Goal: Task Accomplishment & Management: Manage account settings

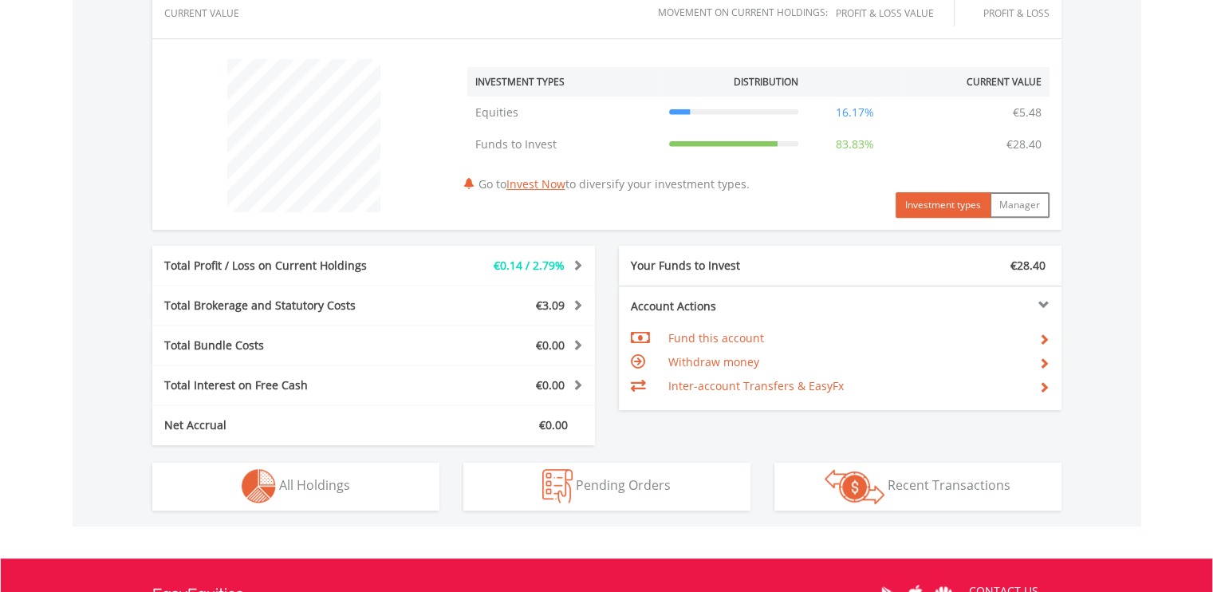
scroll to position [587, 0]
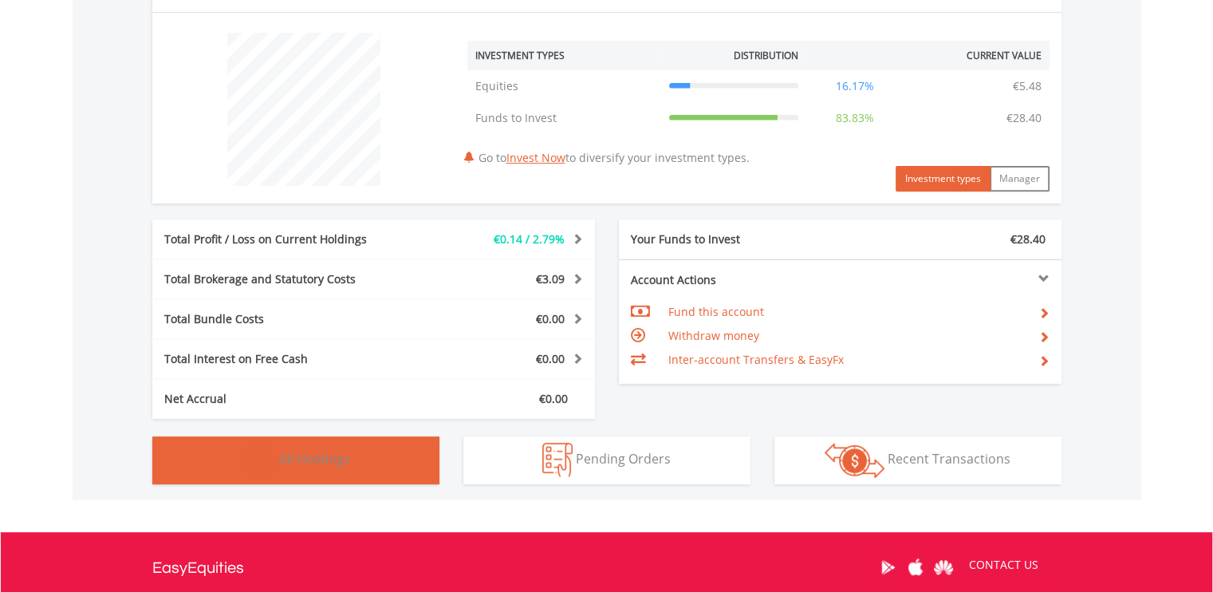
click at [361, 458] on button "Holdings All Holdings" at bounding box center [295, 460] width 287 height 48
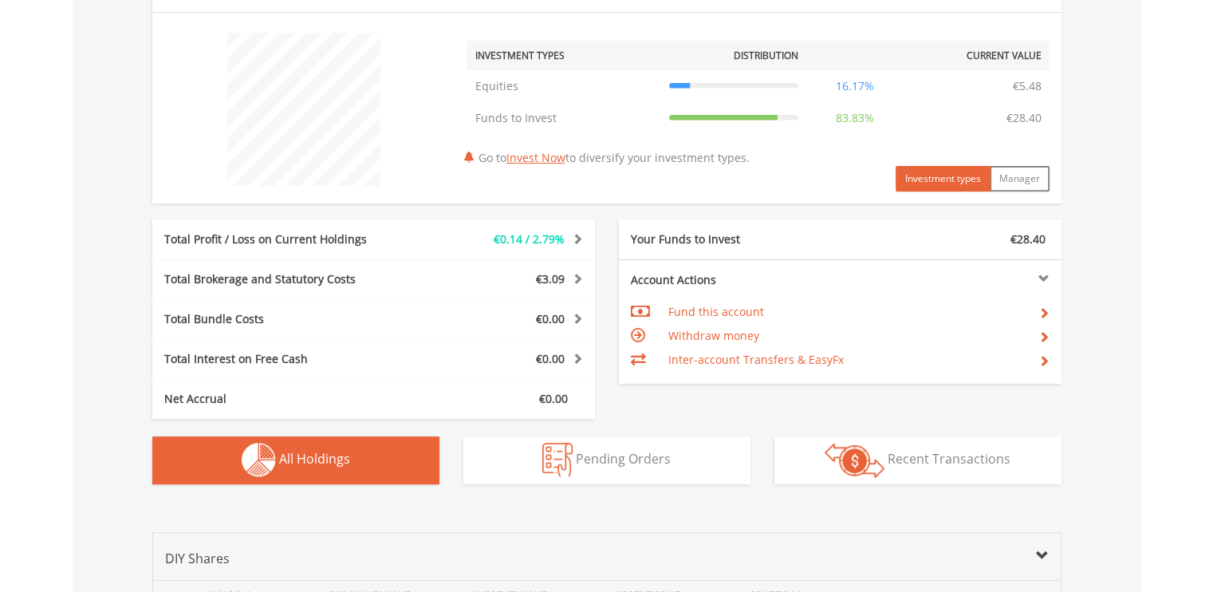
scroll to position [1018, 0]
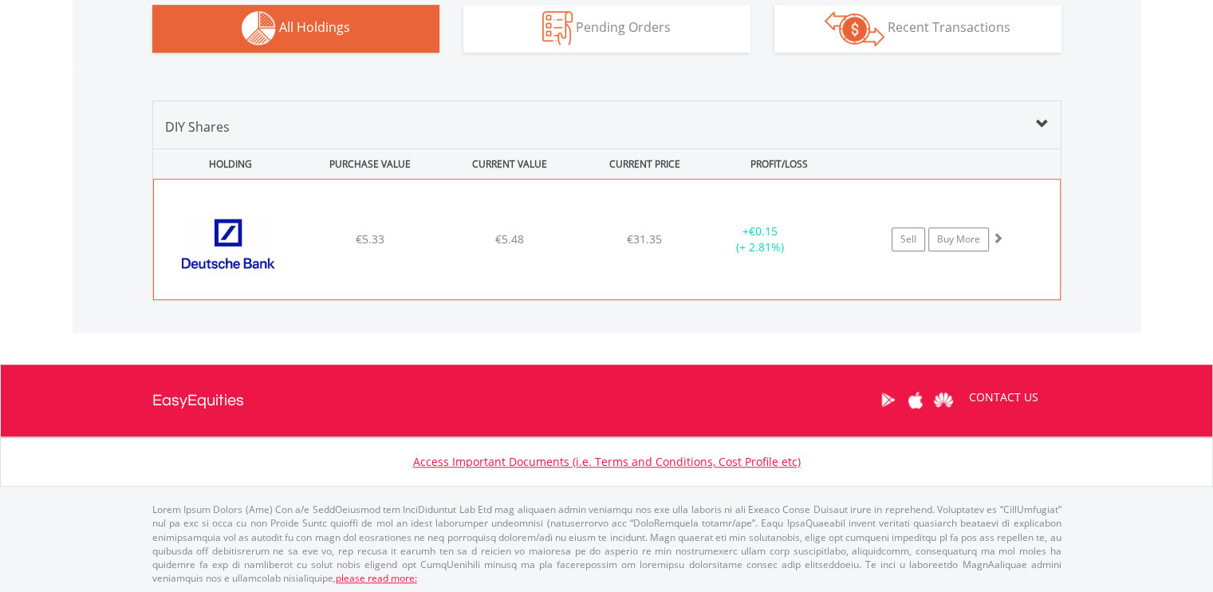
click at [998, 234] on span at bounding box center [997, 237] width 11 height 11
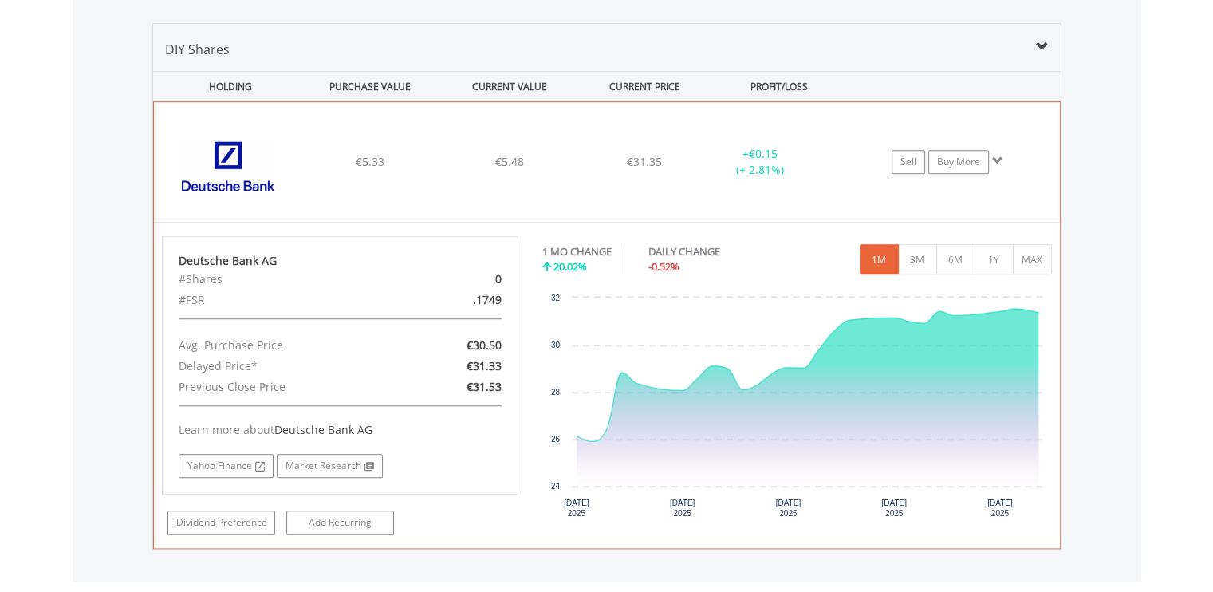
scroll to position [1097, 0]
click at [999, 251] on button "1Y" at bounding box center [993, 257] width 39 height 30
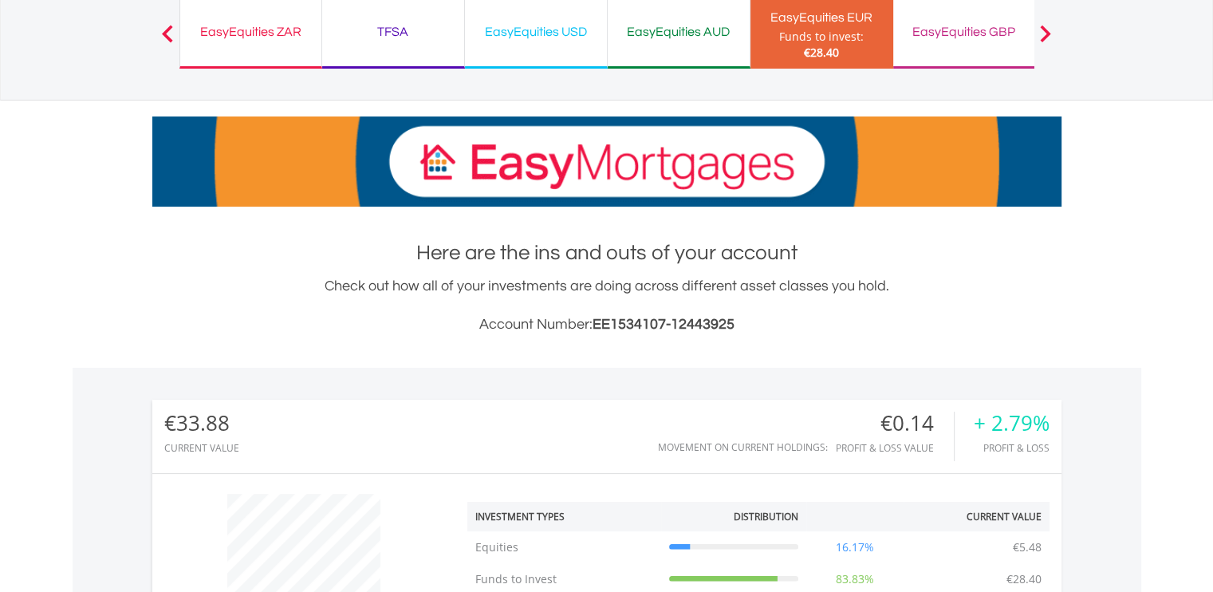
scroll to position [0, 0]
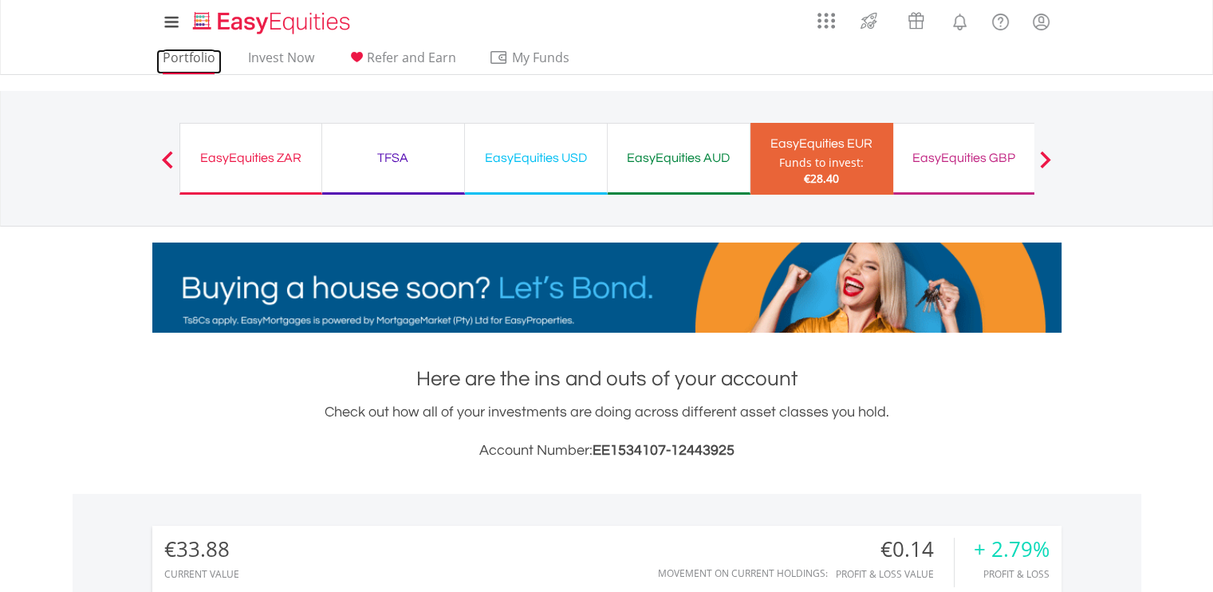
click at [206, 69] on link "Portfolio" at bounding box center [188, 61] width 65 height 25
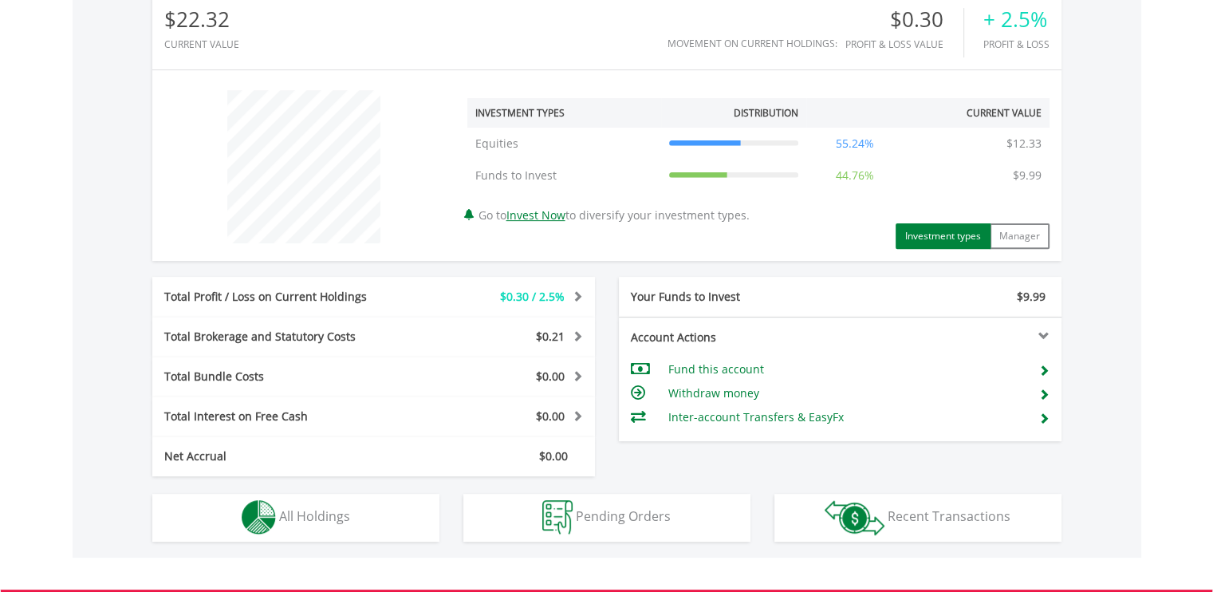
scroll to position [755, 0]
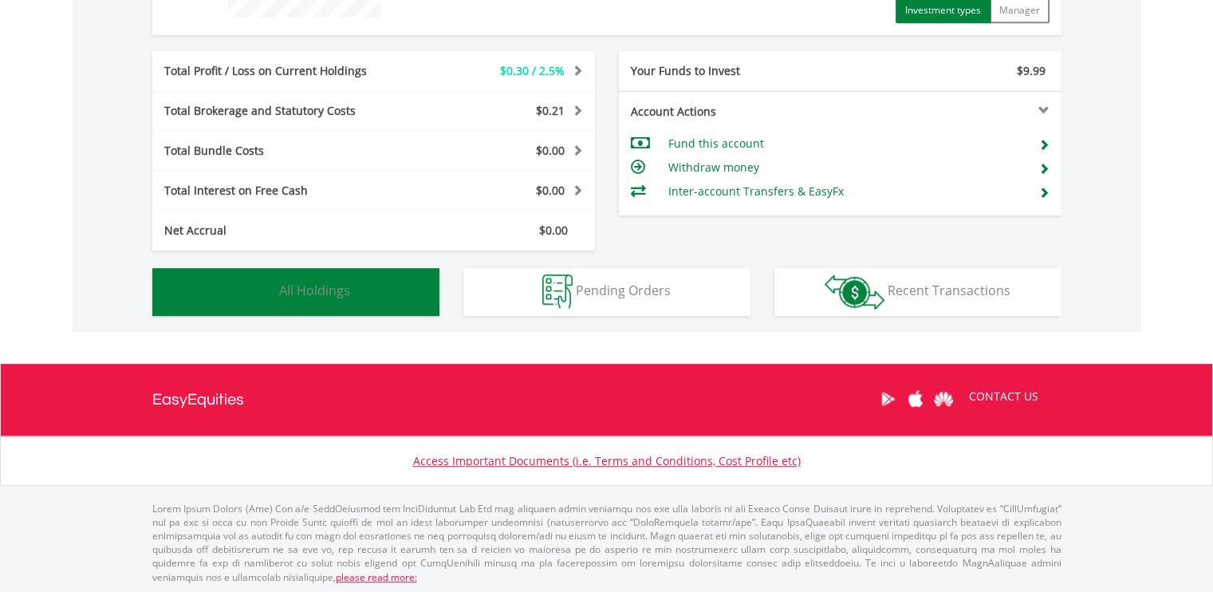
click at [372, 293] on button "Holdings All Holdings" at bounding box center [295, 292] width 287 height 48
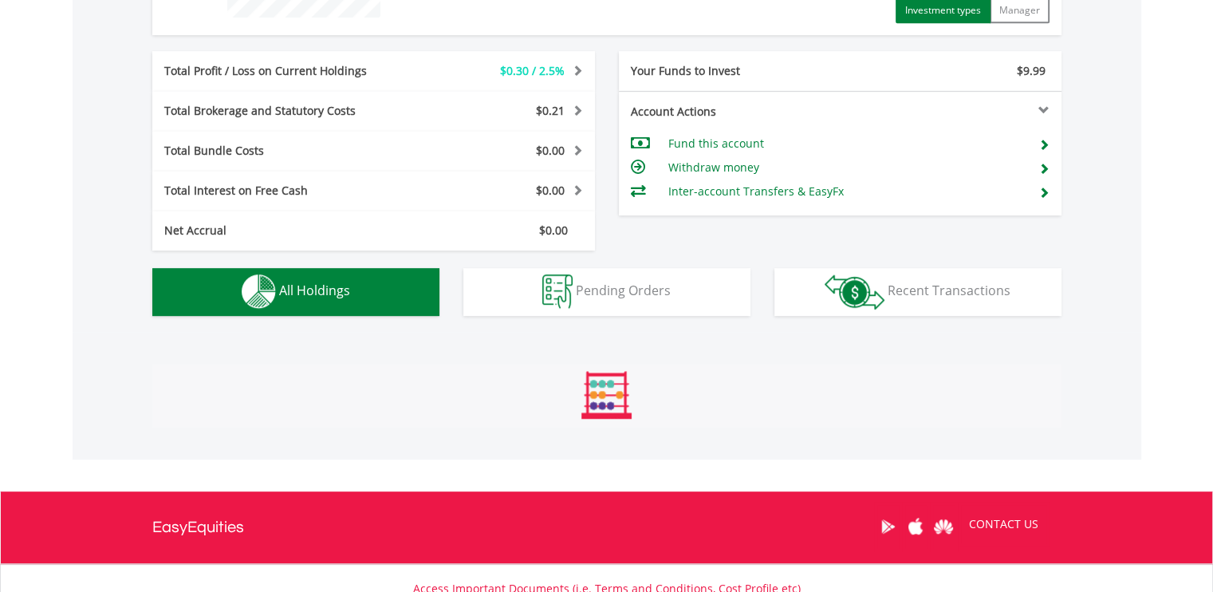
scroll to position [1018, 0]
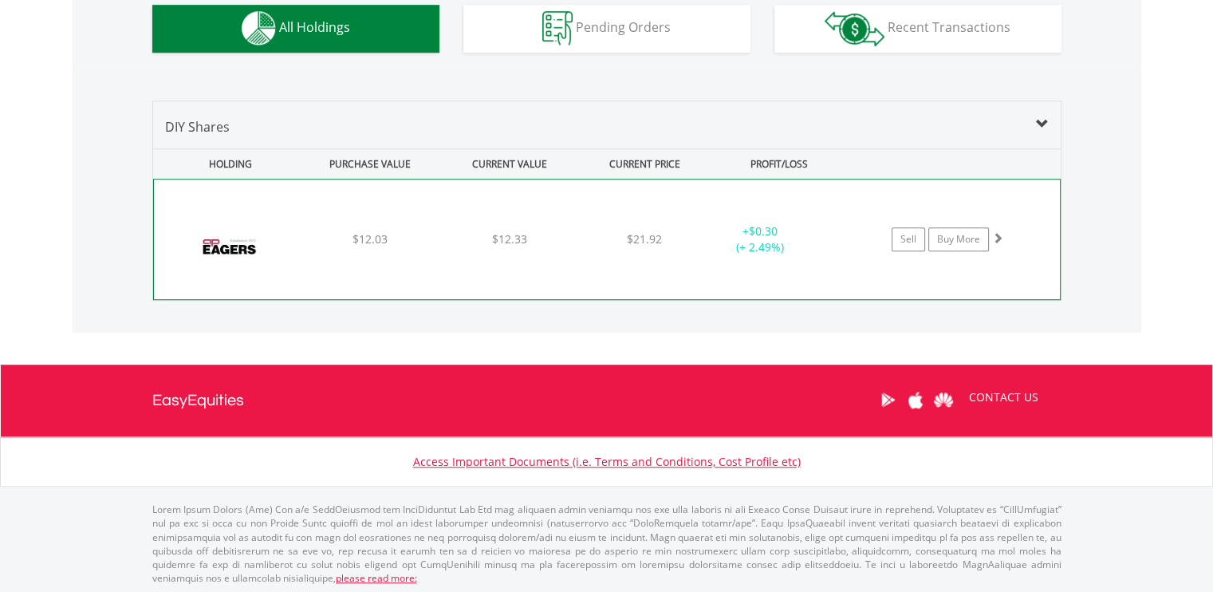
click at [995, 234] on span at bounding box center [997, 237] width 11 height 11
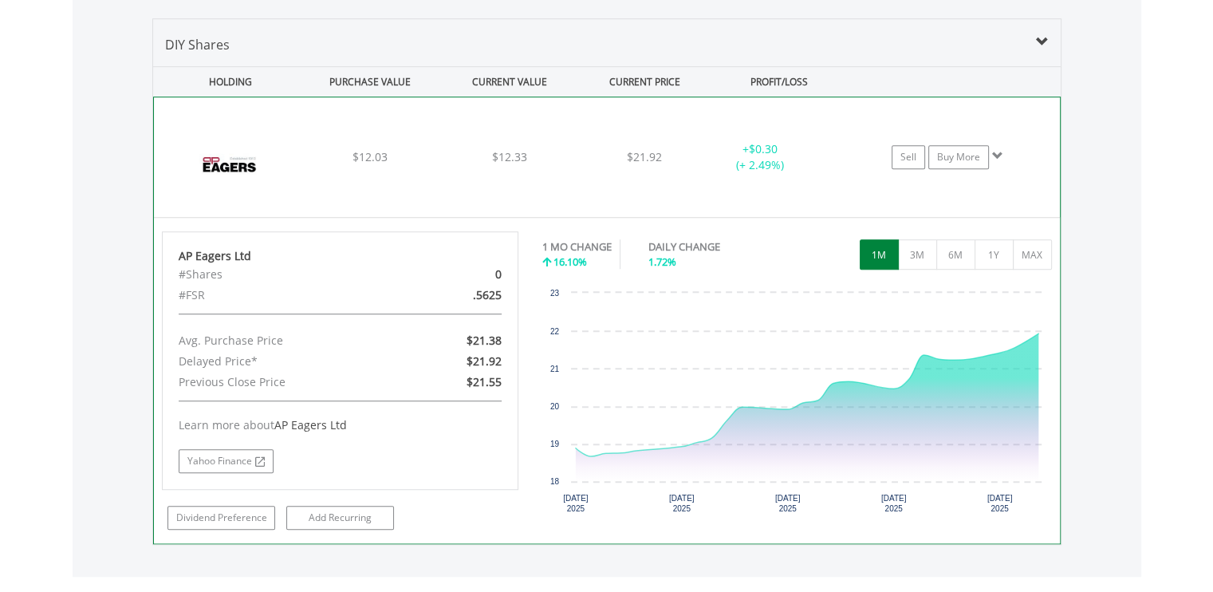
scroll to position [1101, 0]
click at [1004, 261] on button "1Y" at bounding box center [993, 253] width 39 height 30
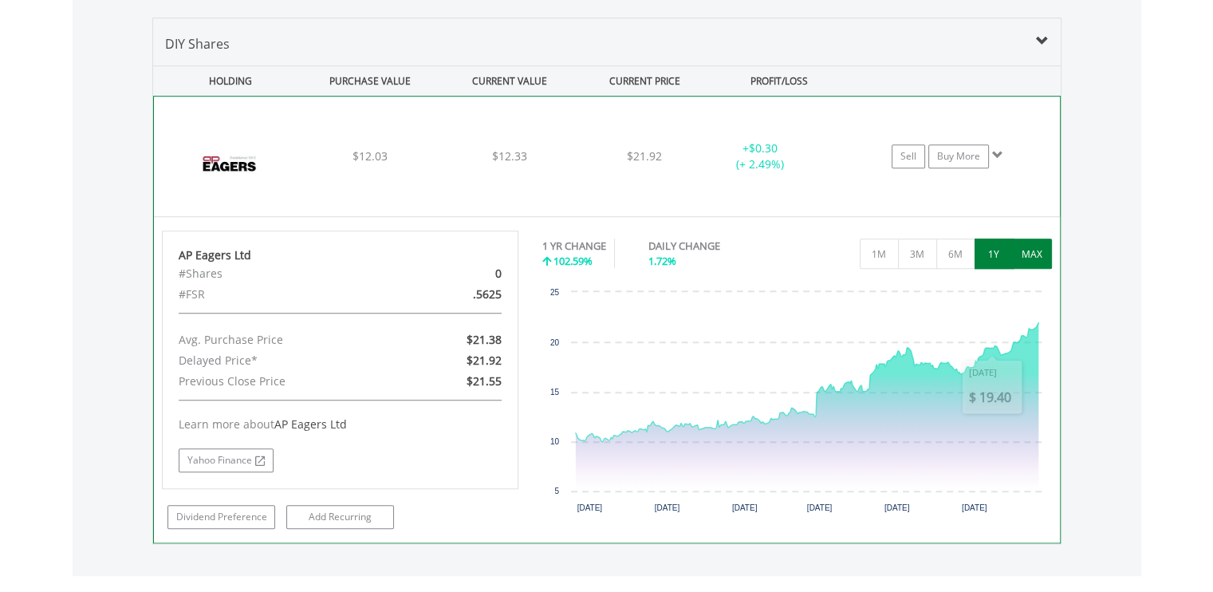
click at [1036, 250] on button "MAX" at bounding box center [1031, 253] width 39 height 30
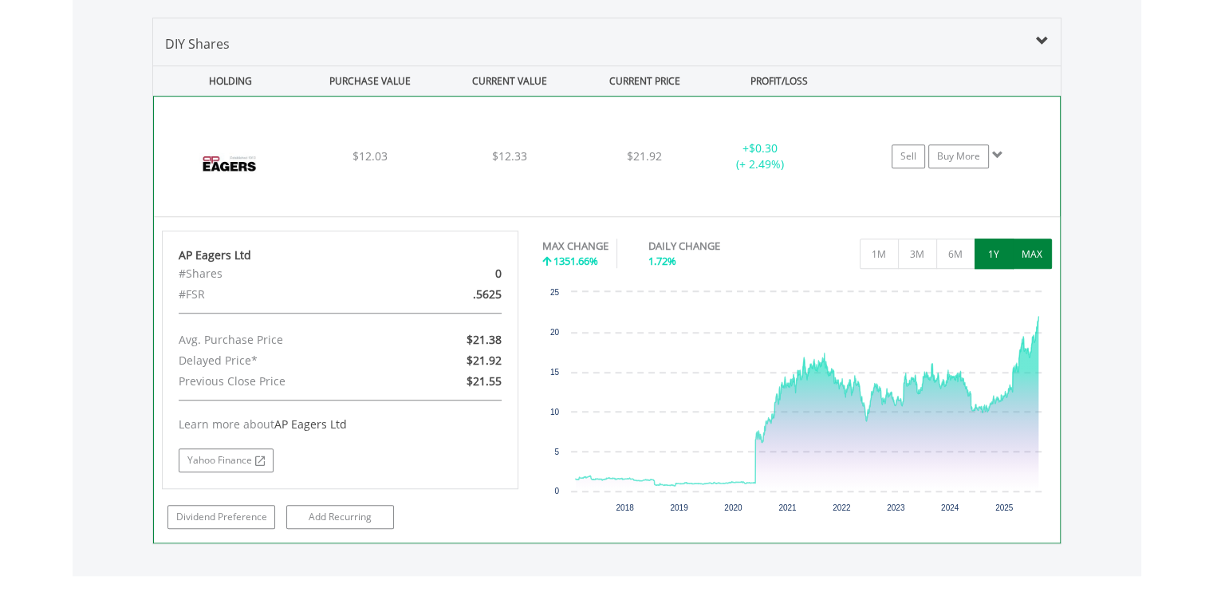
click at [990, 257] on button "1Y" at bounding box center [993, 253] width 39 height 30
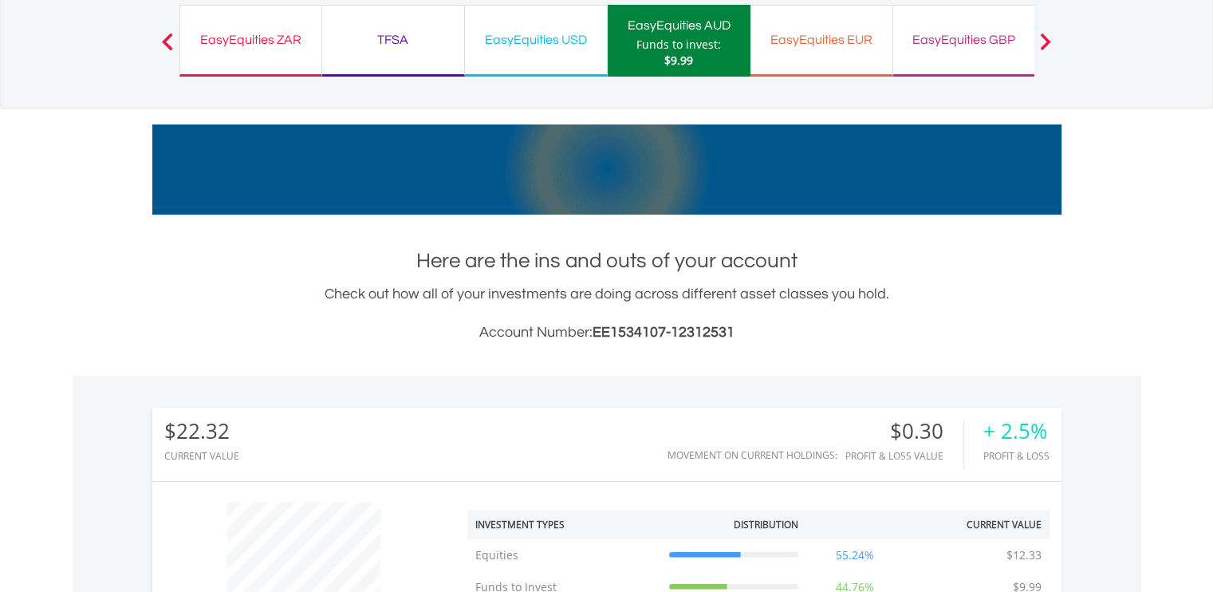
scroll to position [0, 0]
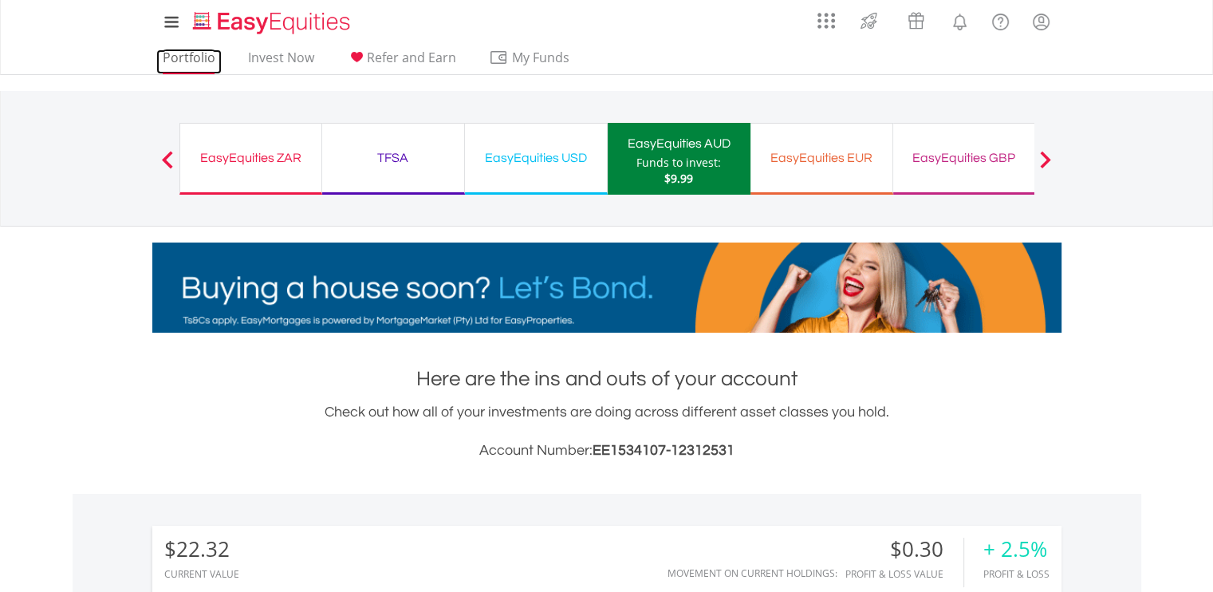
click at [203, 58] on link "Portfolio" at bounding box center [188, 61] width 65 height 25
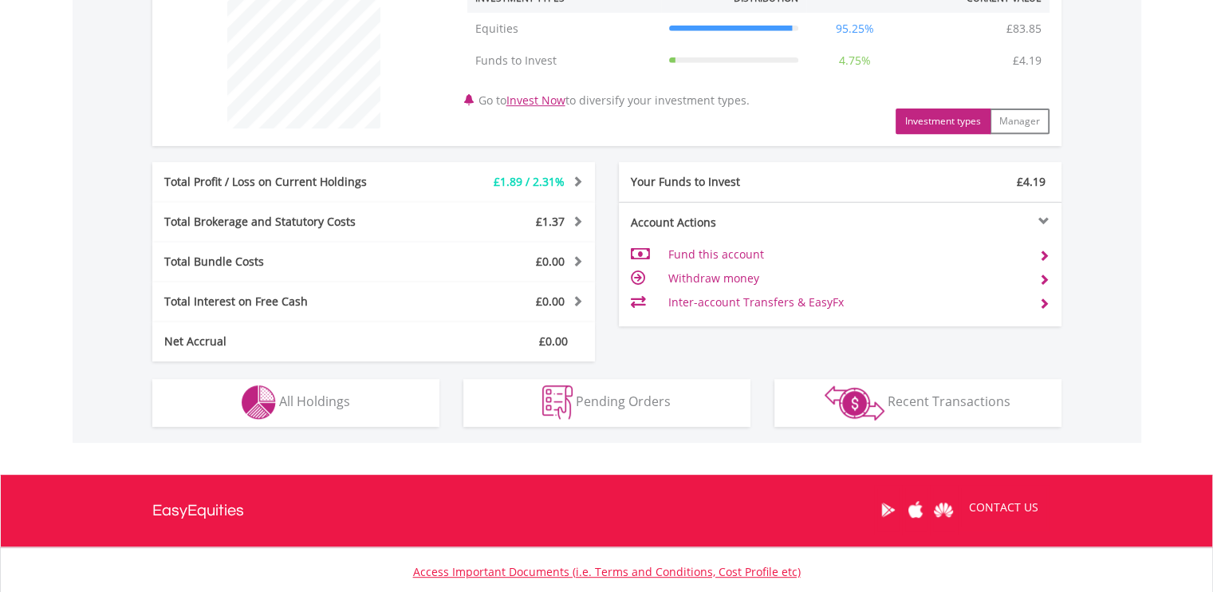
scroll to position [647, 0]
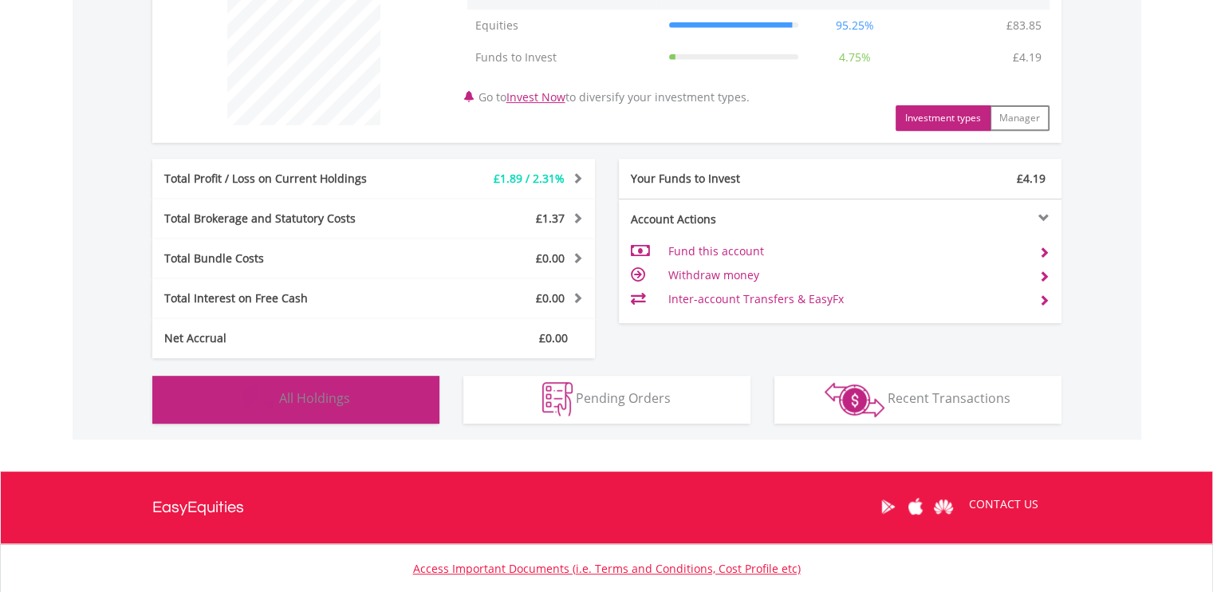
click at [344, 386] on button "Holdings All Holdings" at bounding box center [295, 400] width 287 height 48
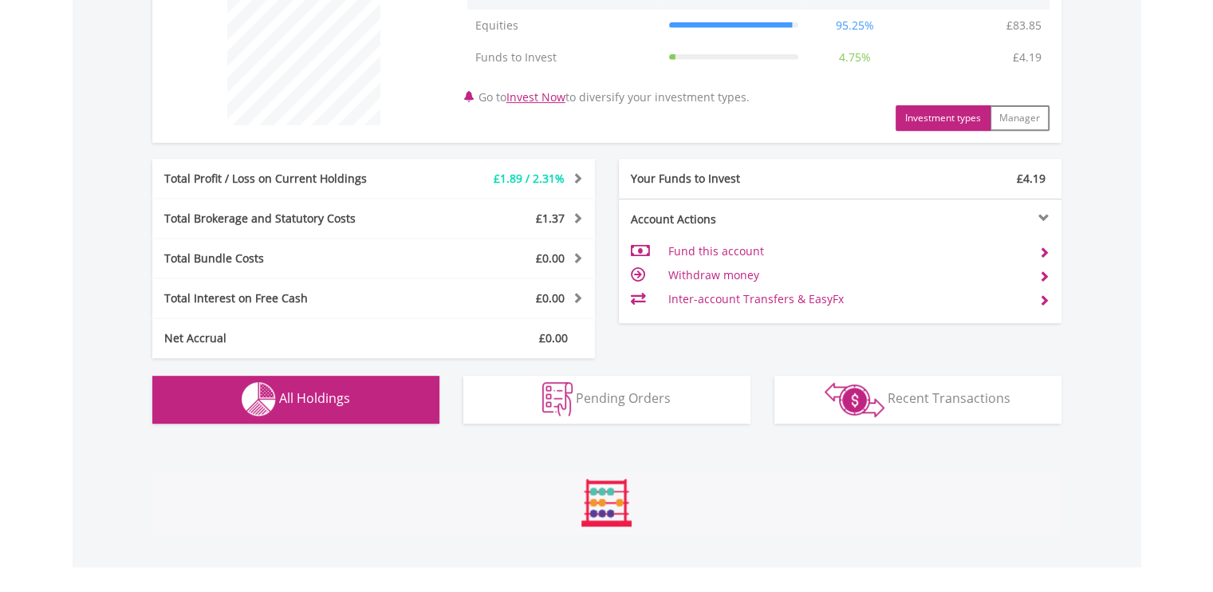
scroll to position [1117, 0]
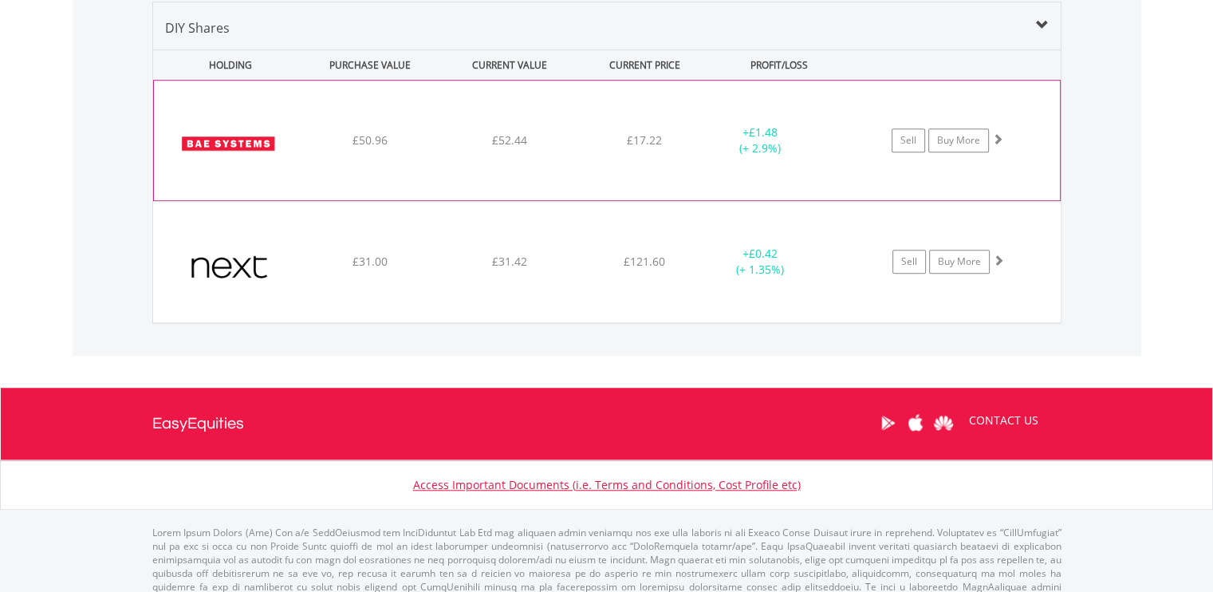
click at [999, 139] on span at bounding box center [997, 138] width 11 height 11
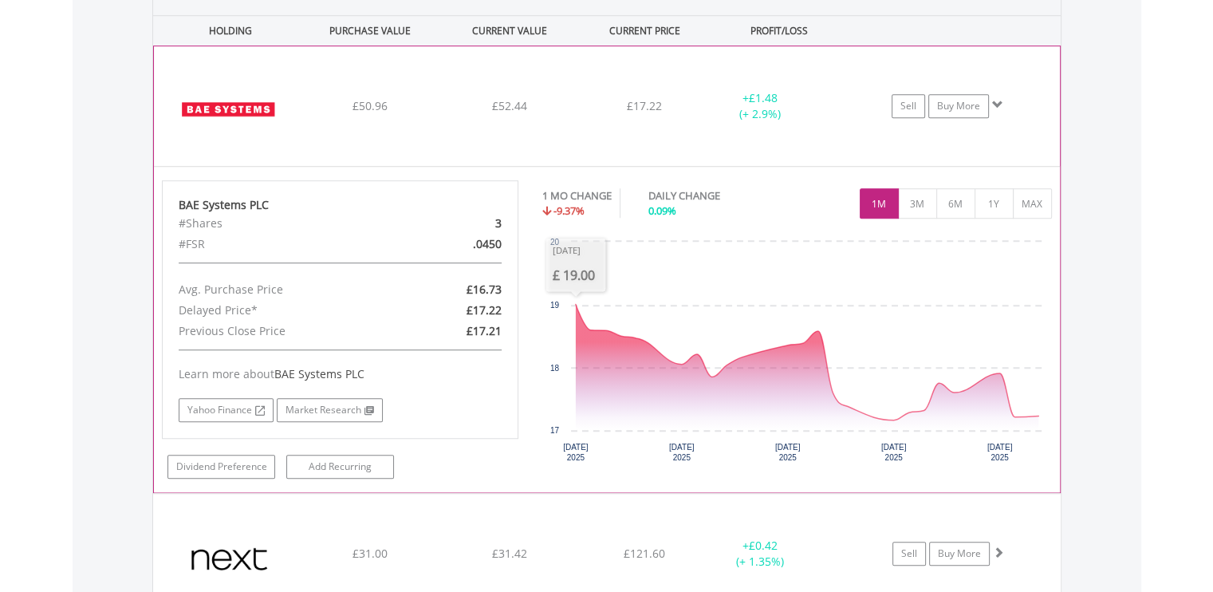
scroll to position [1152, 0]
click at [1008, 193] on button "1Y" at bounding box center [993, 202] width 39 height 30
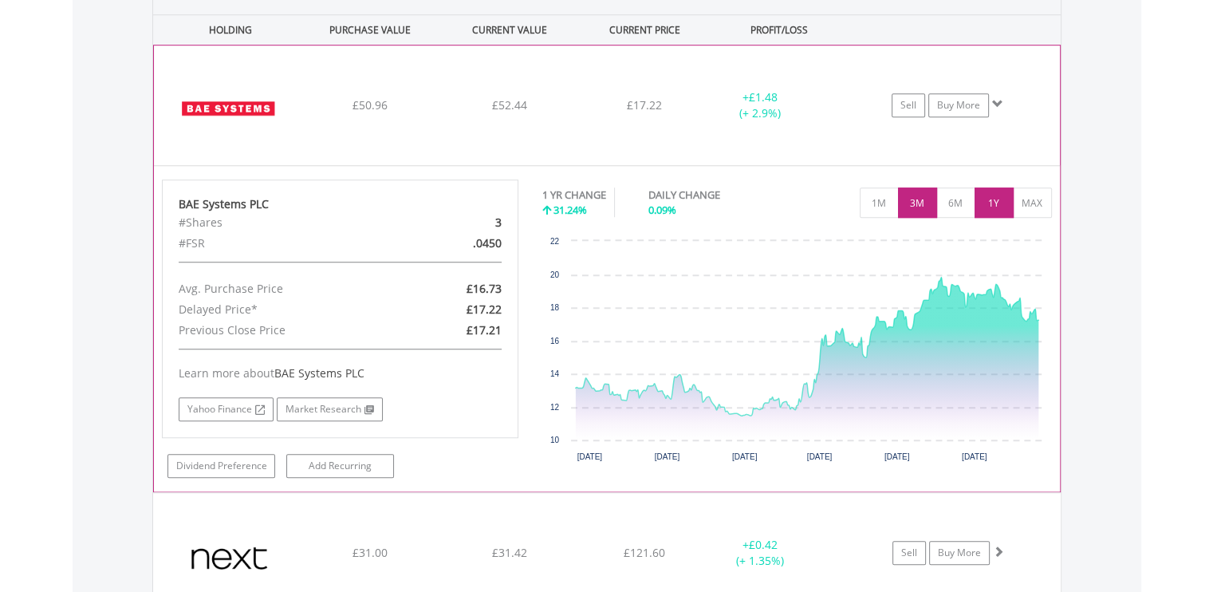
click at [901, 202] on button "3M" at bounding box center [917, 202] width 39 height 30
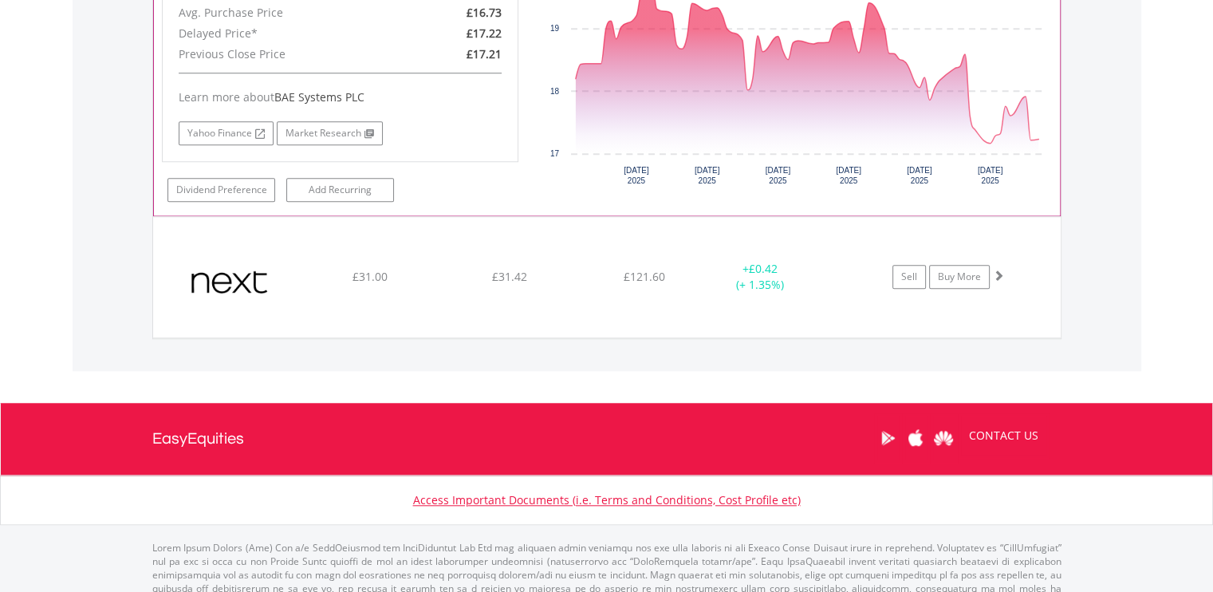
scroll to position [1429, 0]
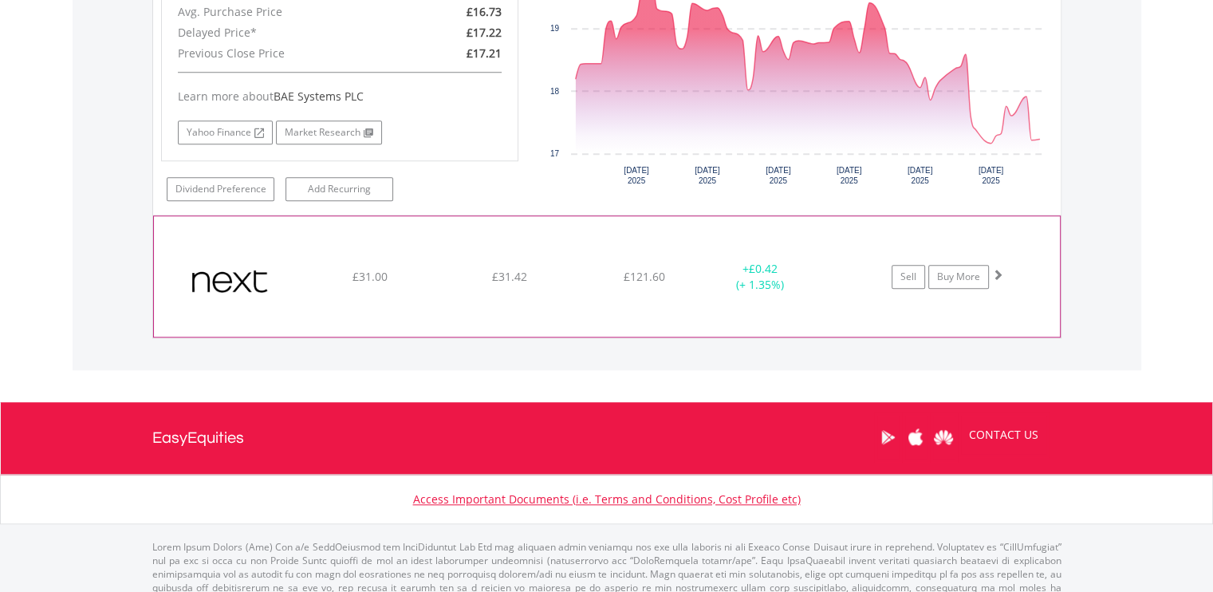
click at [1001, 270] on span at bounding box center [997, 274] width 11 height 11
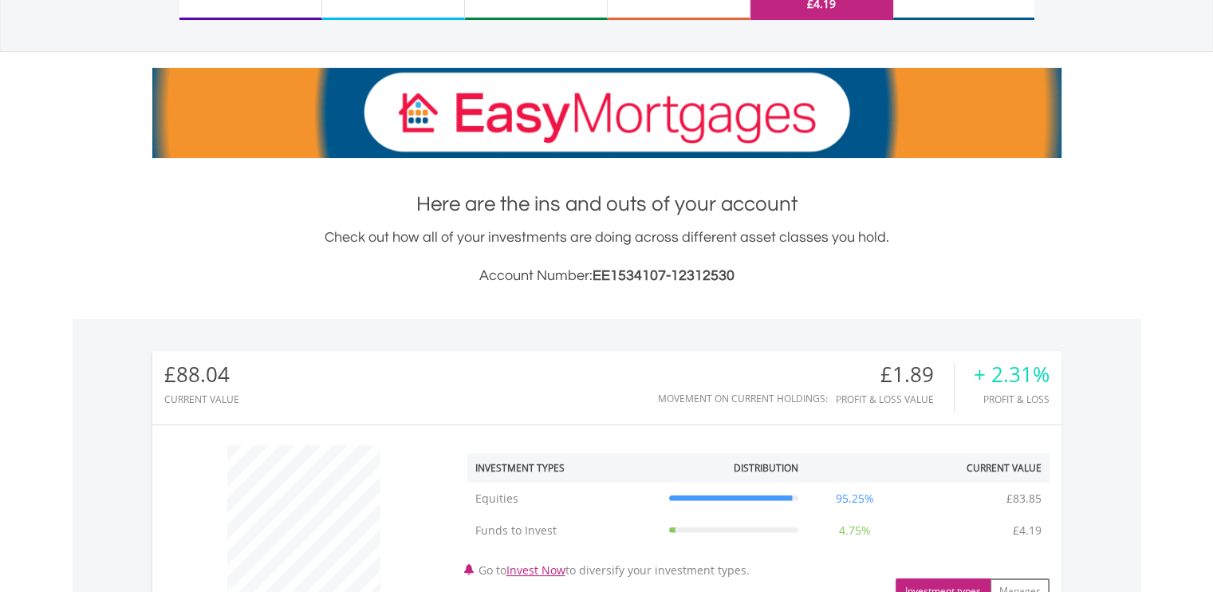
scroll to position [0, 0]
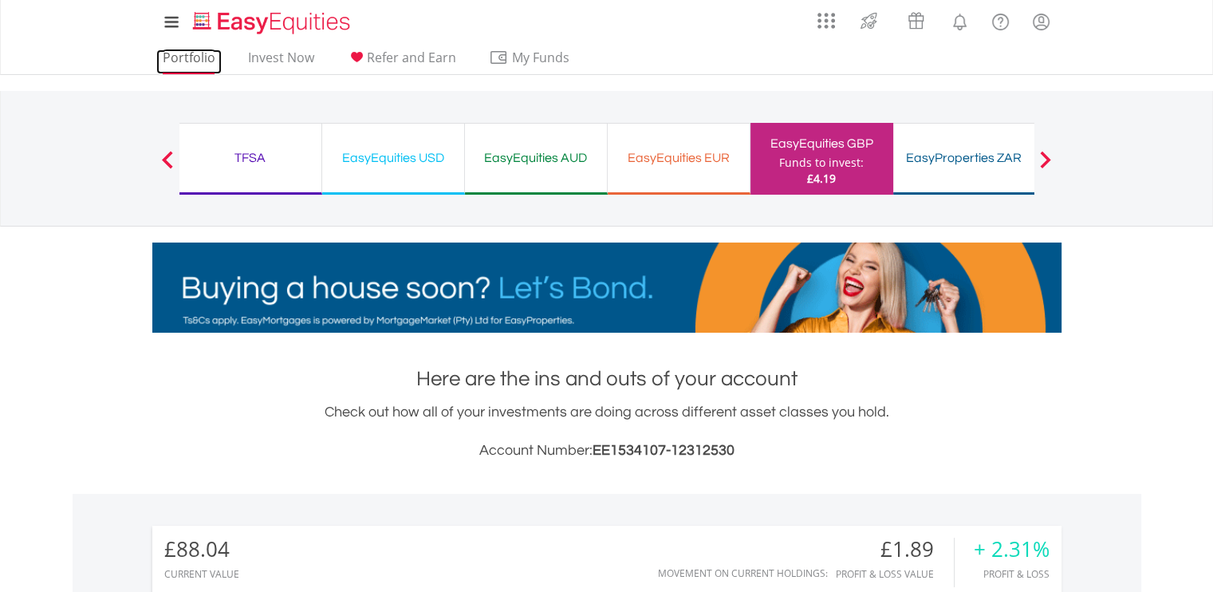
click at [187, 53] on link "Portfolio" at bounding box center [188, 61] width 65 height 25
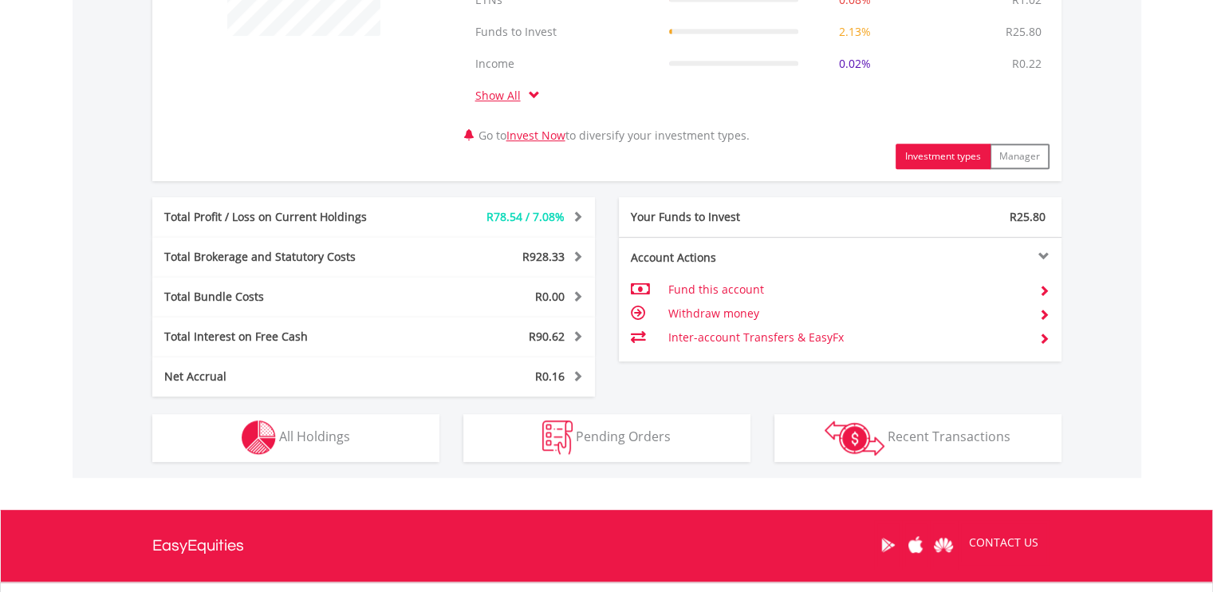
scroll to position [738, 0]
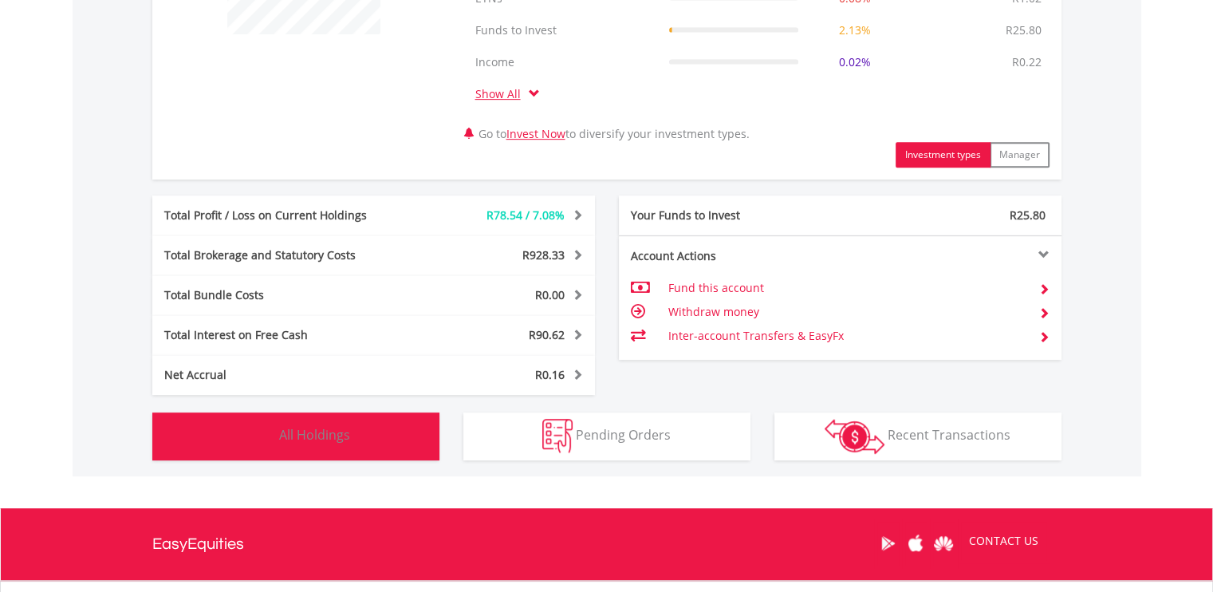
click at [352, 436] on button "Holdings All Holdings" at bounding box center [295, 436] width 287 height 48
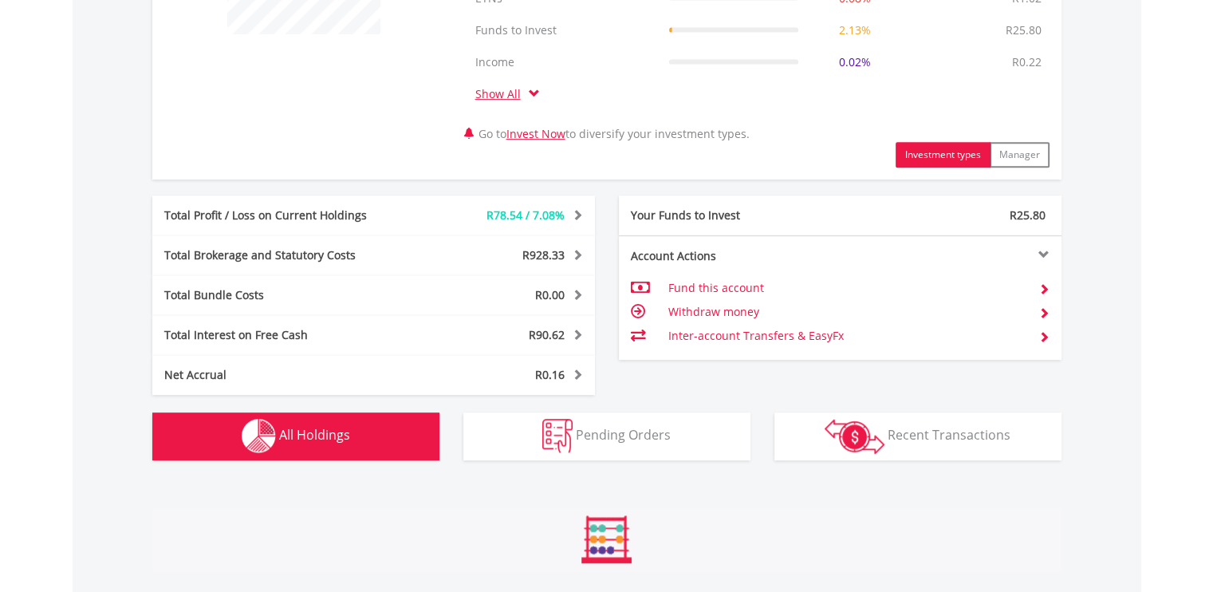
scroll to position [1244, 0]
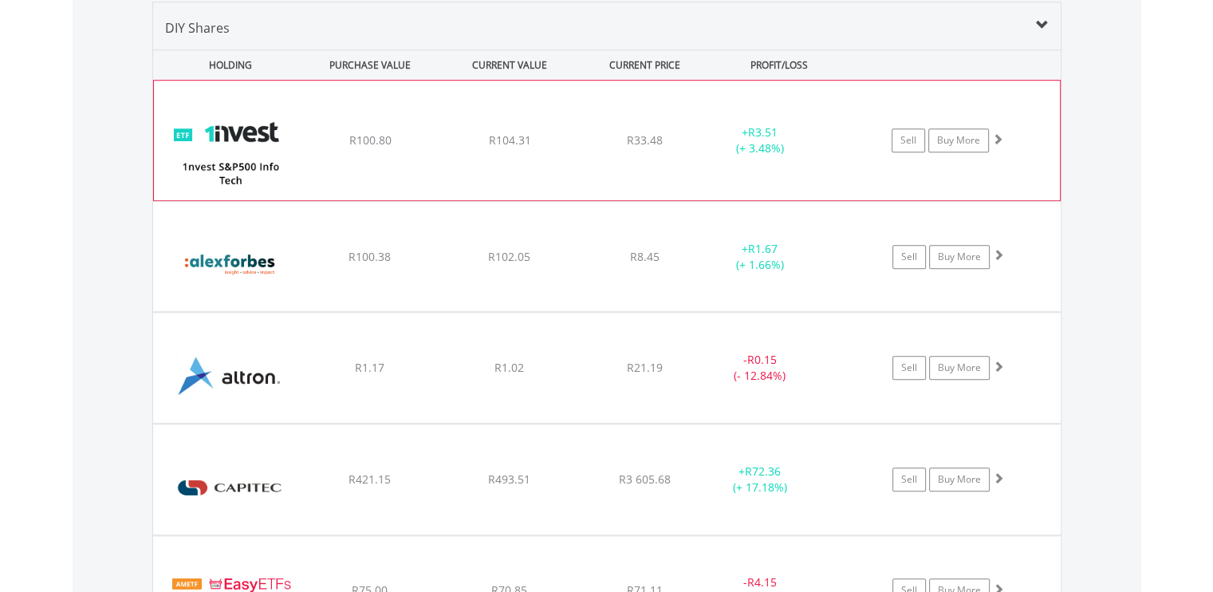
click at [993, 136] on span at bounding box center [997, 138] width 11 height 11
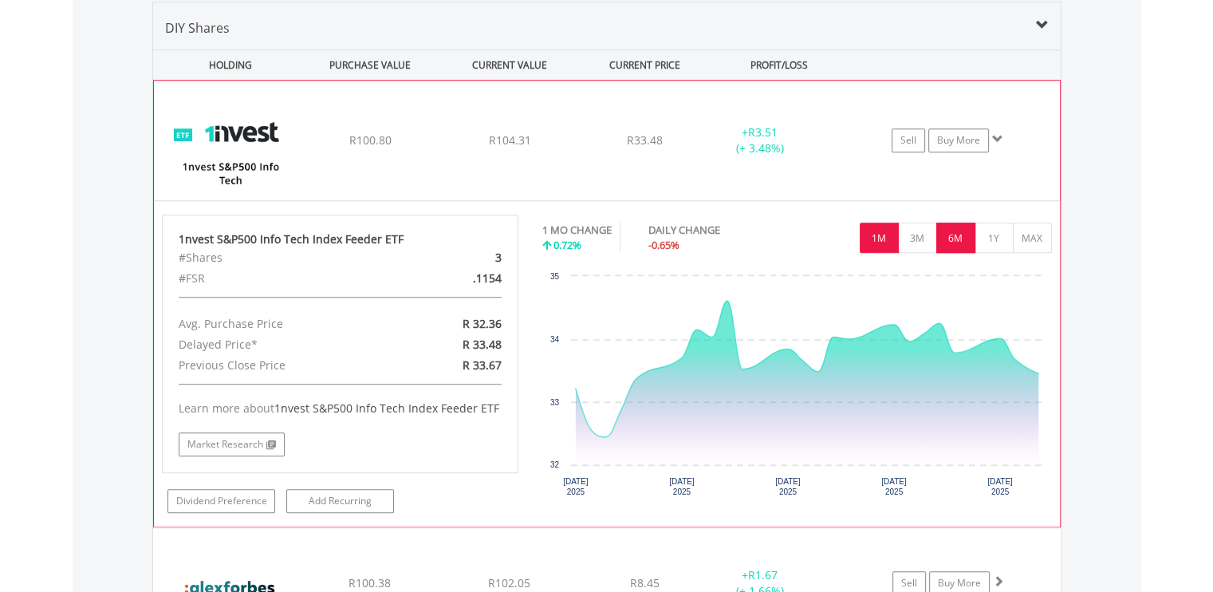
click at [961, 233] on button "6M" at bounding box center [955, 237] width 39 height 30
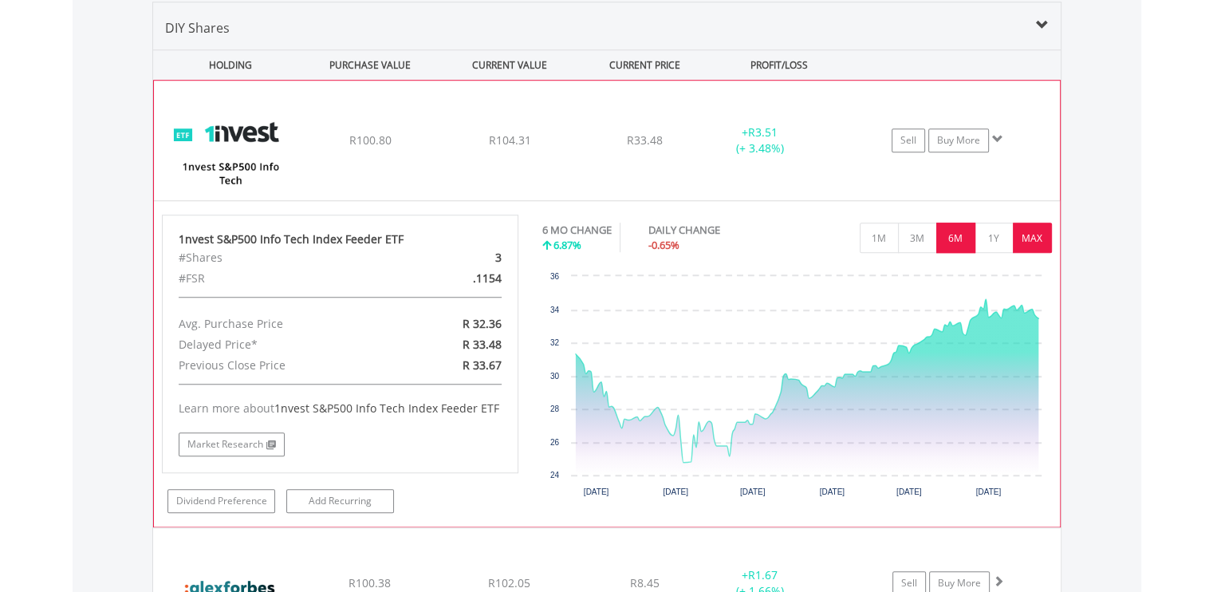
click at [1029, 232] on button "MAX" at bounding box center [1031, 237] width 39 height 30
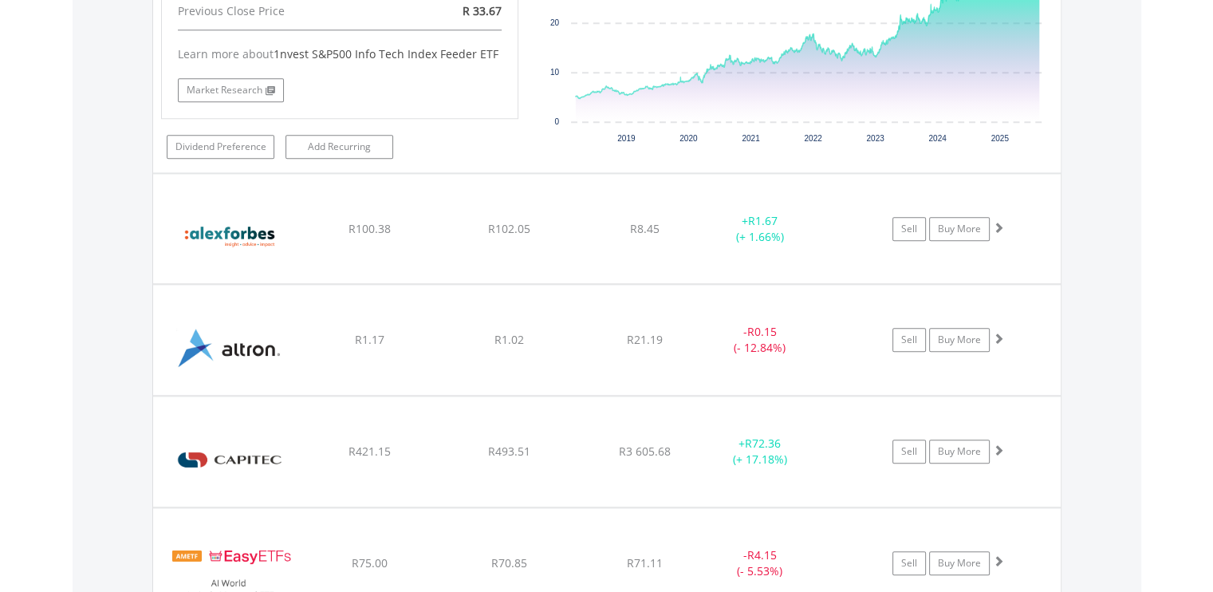
scroll to position [1601, 0]
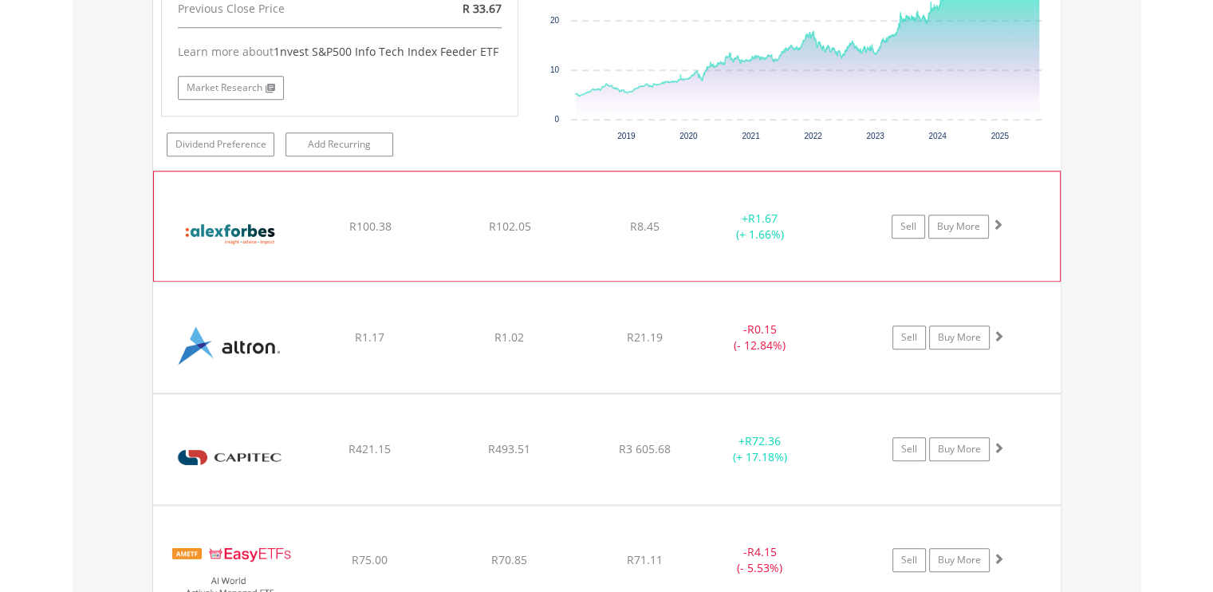
click at [1000, 220] on span at bounding box center [997, 223] width 11 height 11
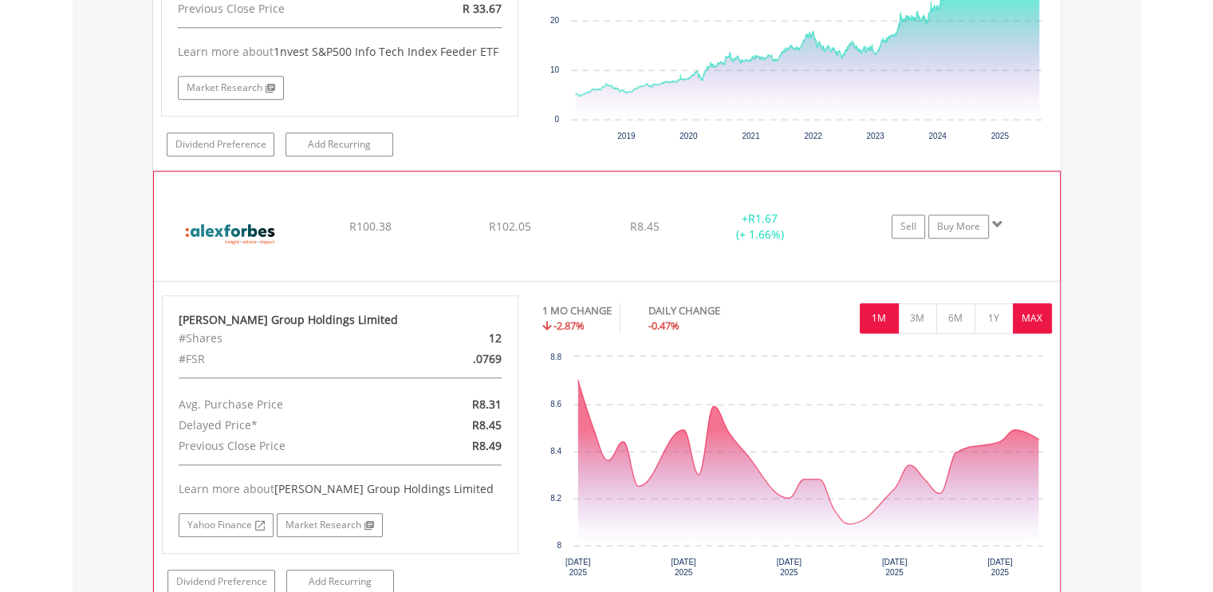
click at [1050, 322] on button "MAX" at bounding box center [1031, 318] width 39 height 30
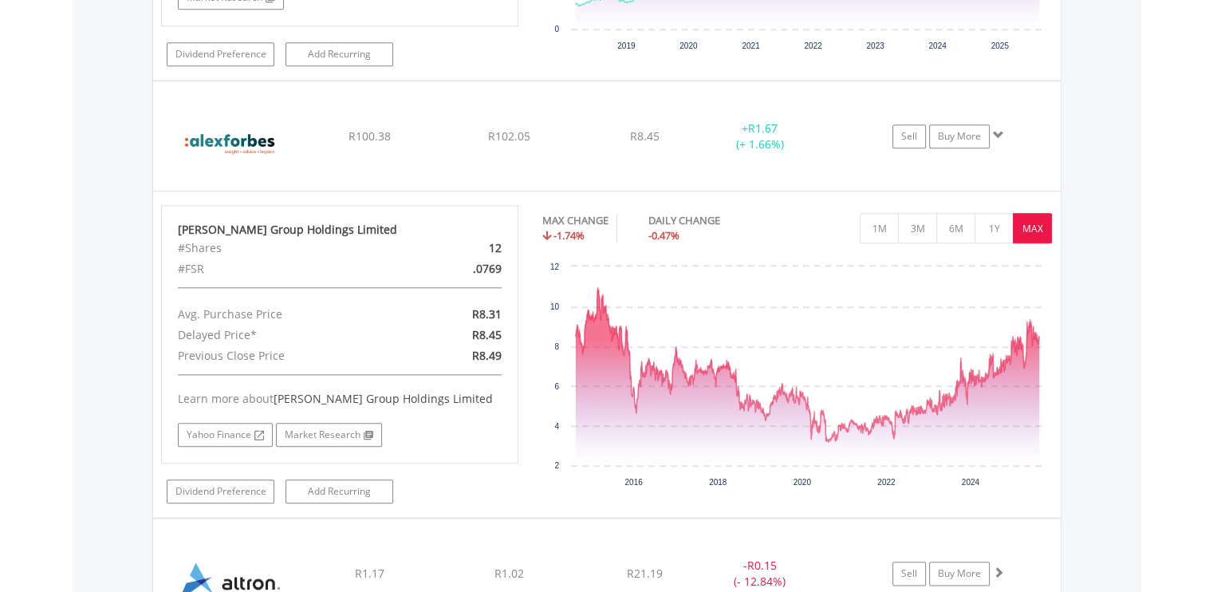
scroll to position [1693, 0]
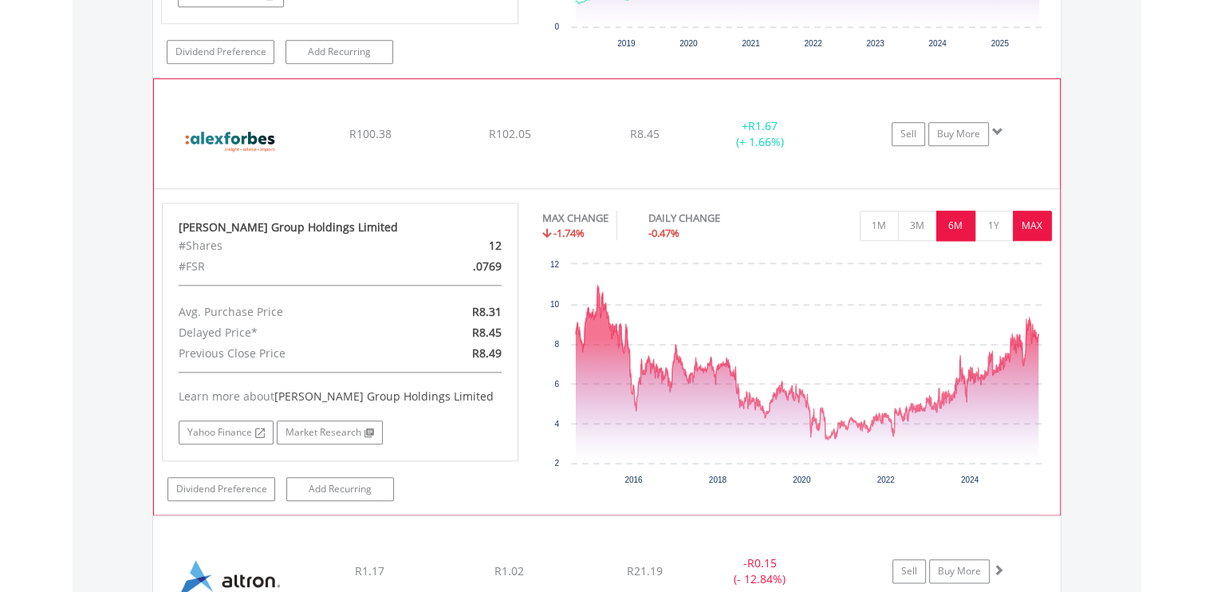
click at [960, 222] on button "6M" at bounding box center [955, 225] width 39 height 30
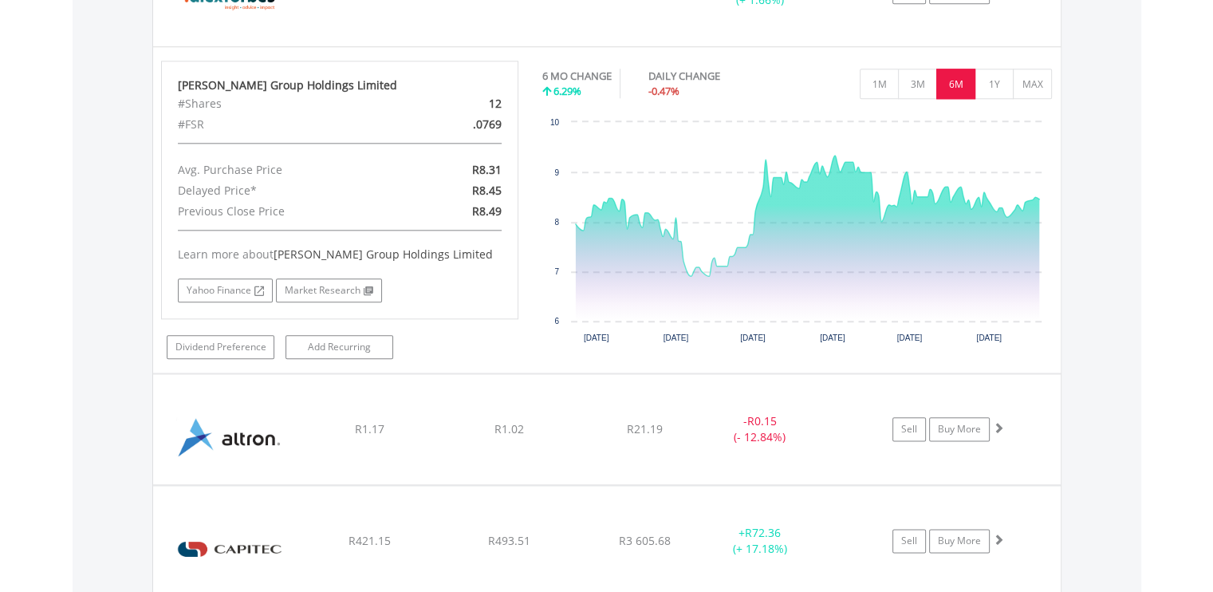
scroll to position [1836, 0]
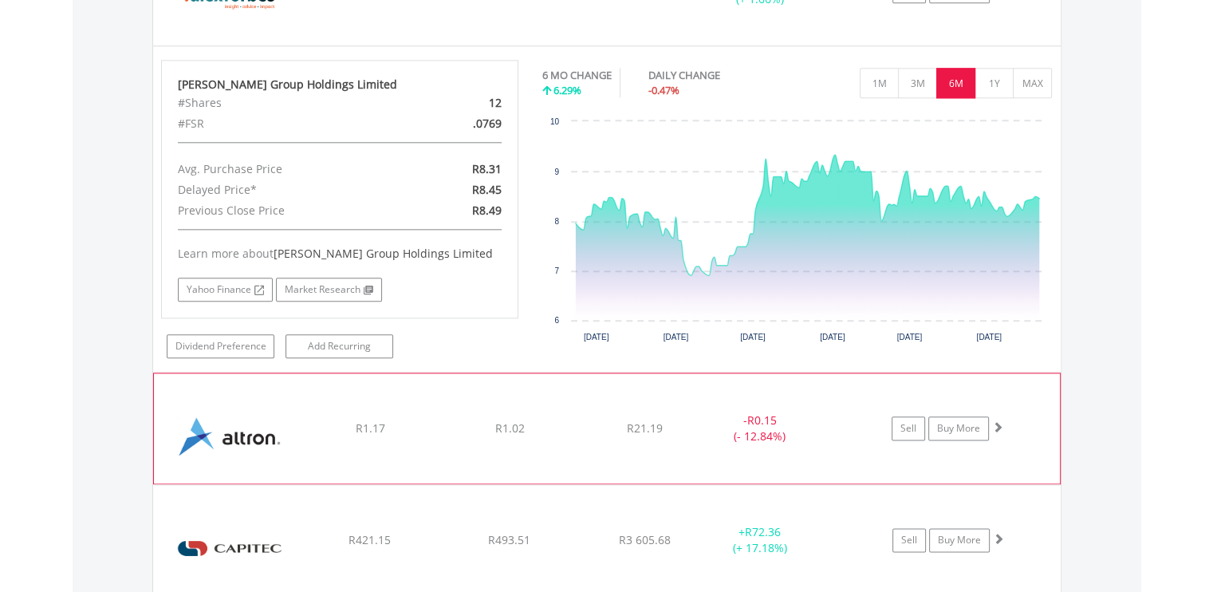
click at [1001, 421] on span at bounding box center [997, 426] width 11 height 11
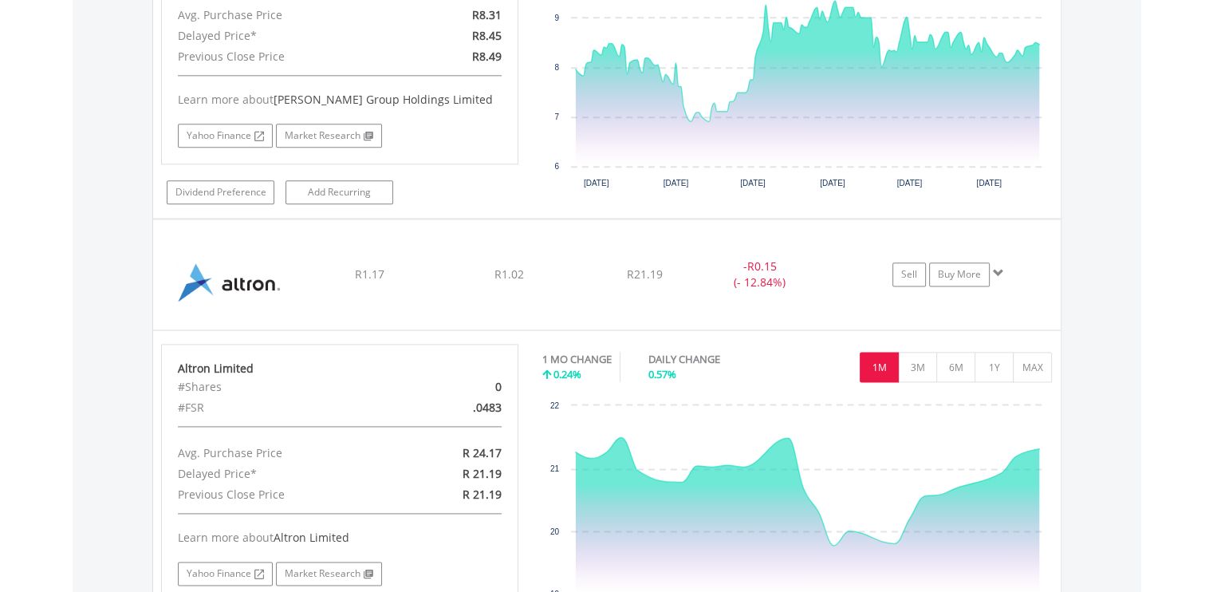
scroll to position [1991, 0]
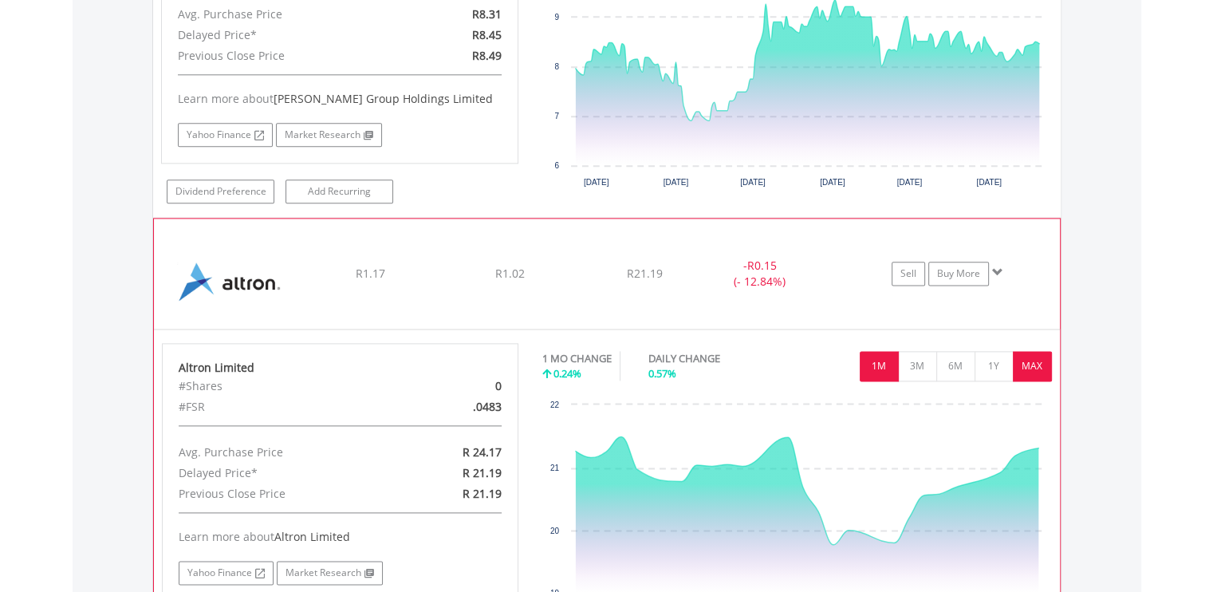
click at [1045, 371] on button "MAX" at bounding box center [1031, 366] width 39 height 30
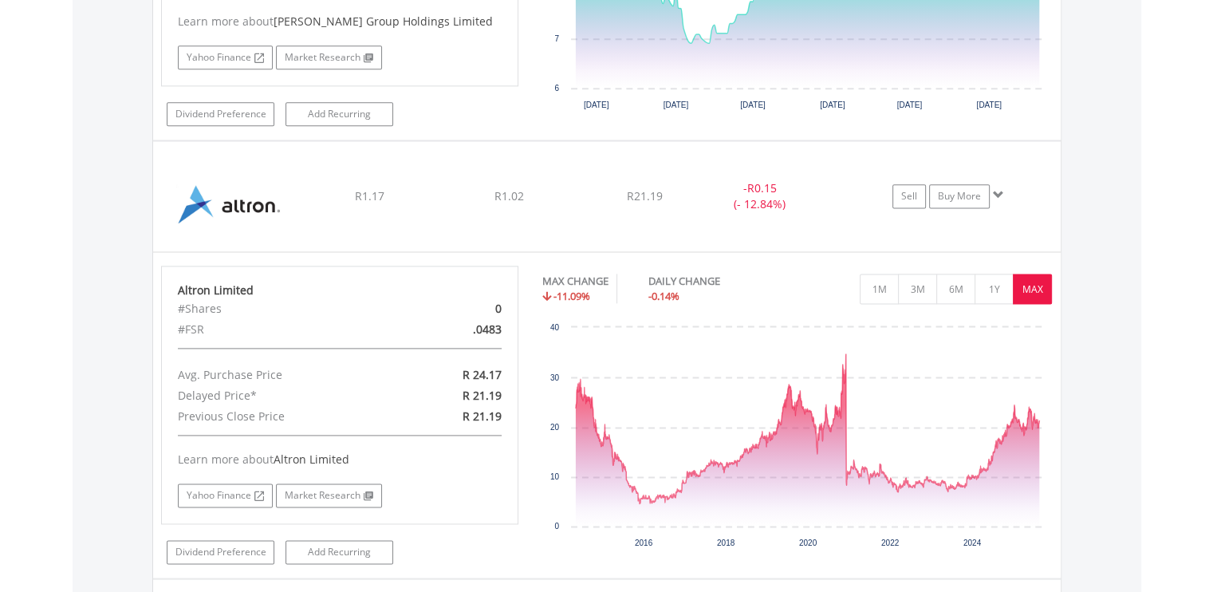
scroll to position [2069, 0]
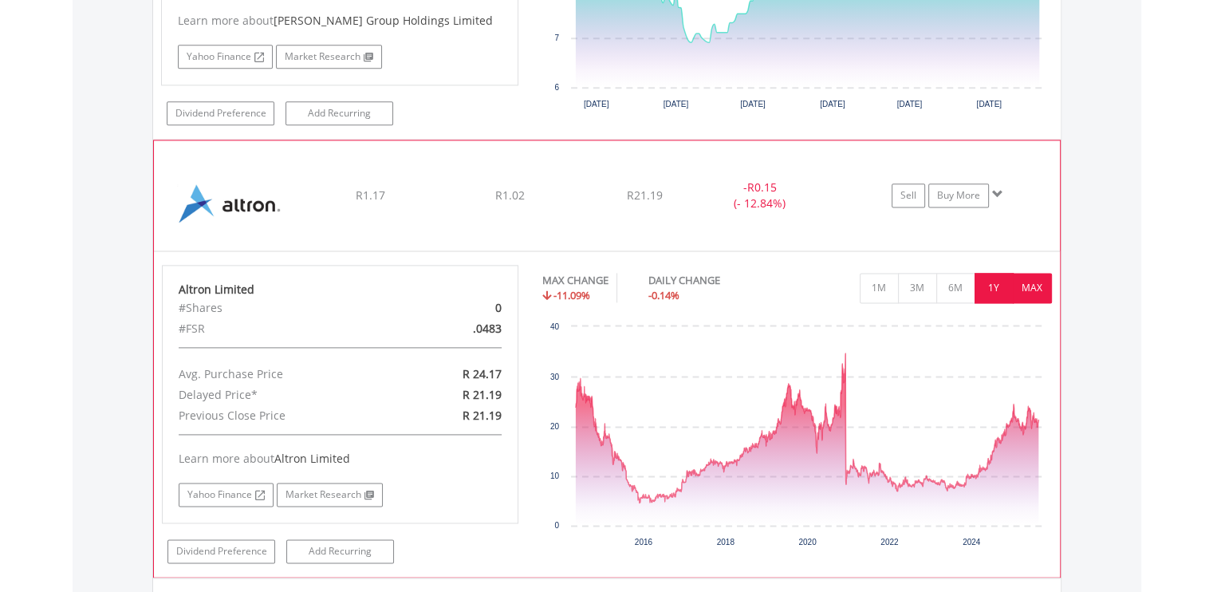
click at [989, 273] on button "1Y" at bounding box center [993, 288] width 39 height 30
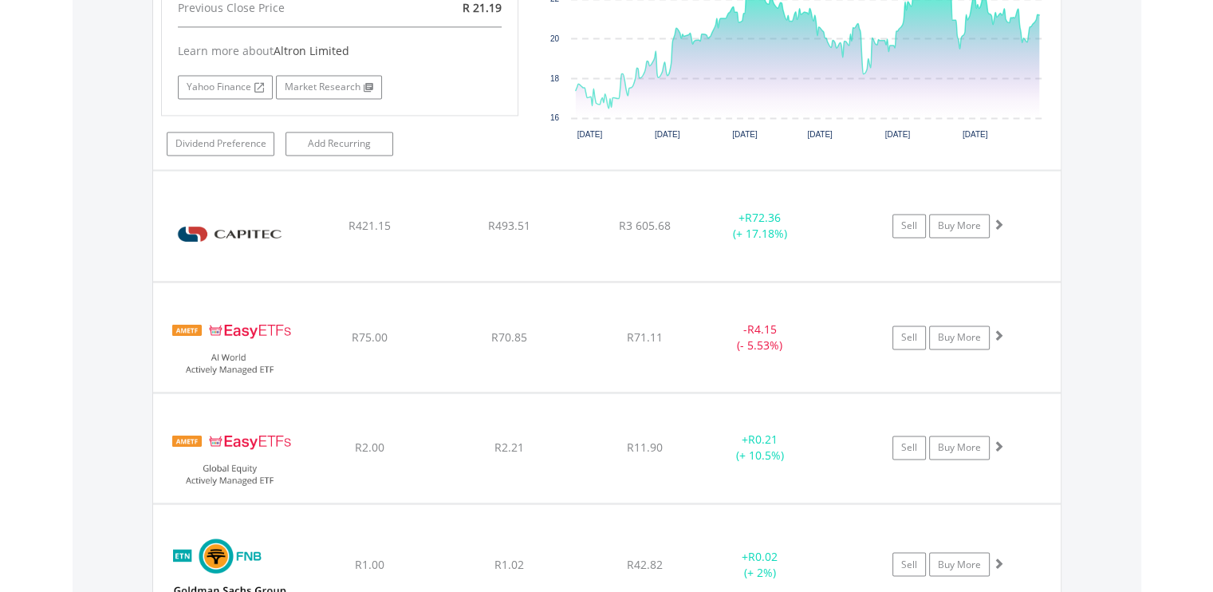
scroll to position [2477, 0]
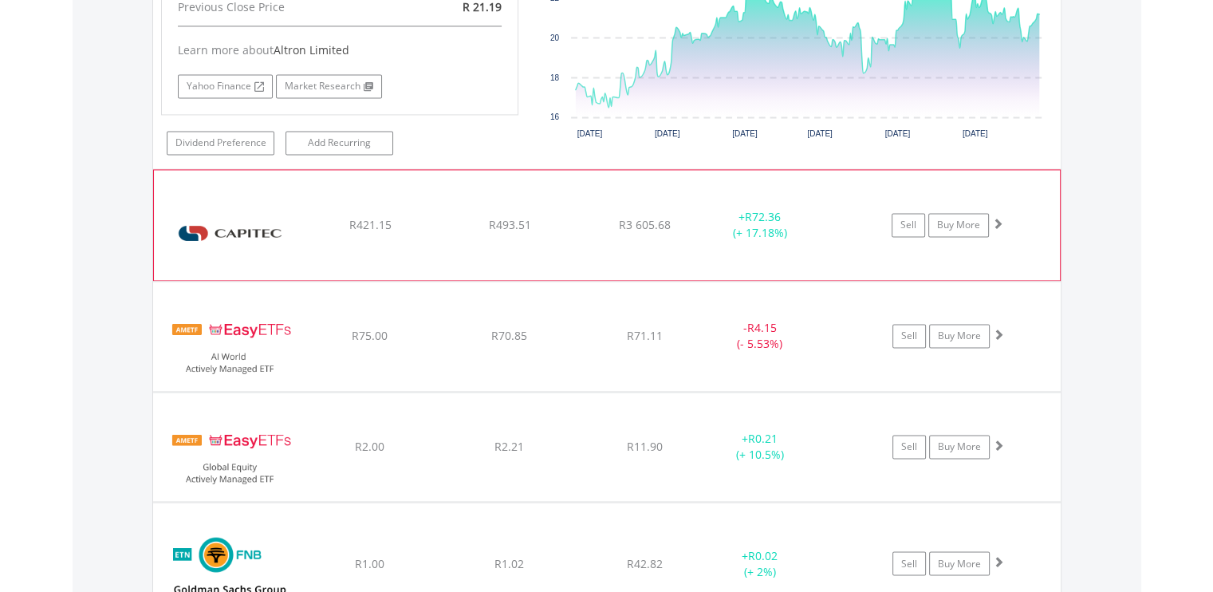
click at [1001, 218] on span at bounding box center [997, 223] width 11 height 11
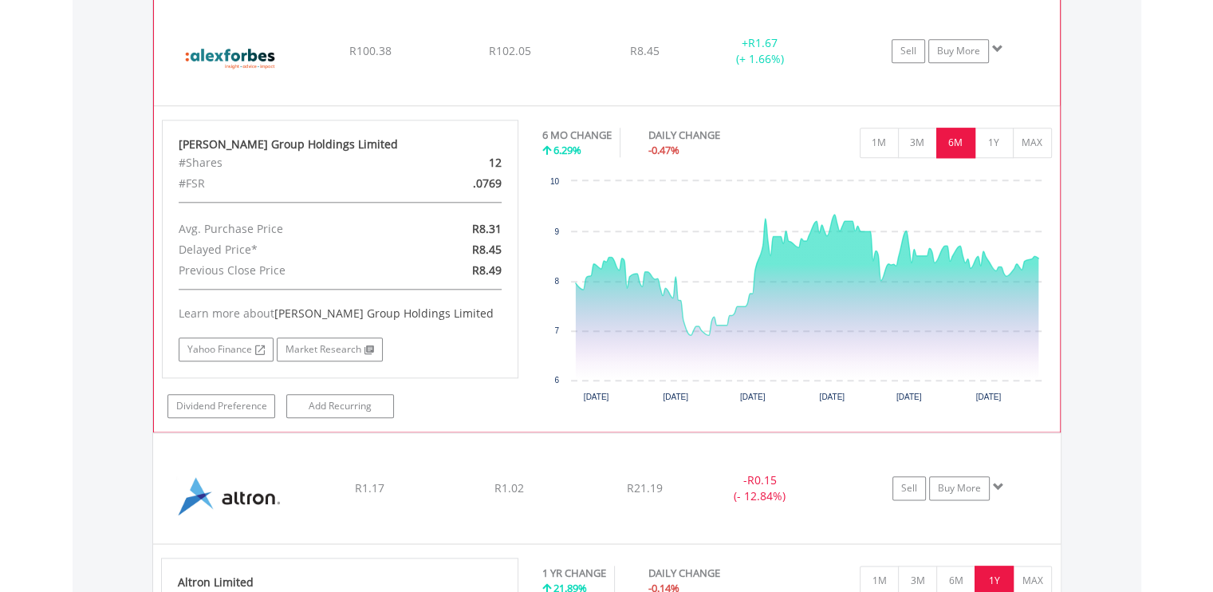
scroll to position [1795, 0]
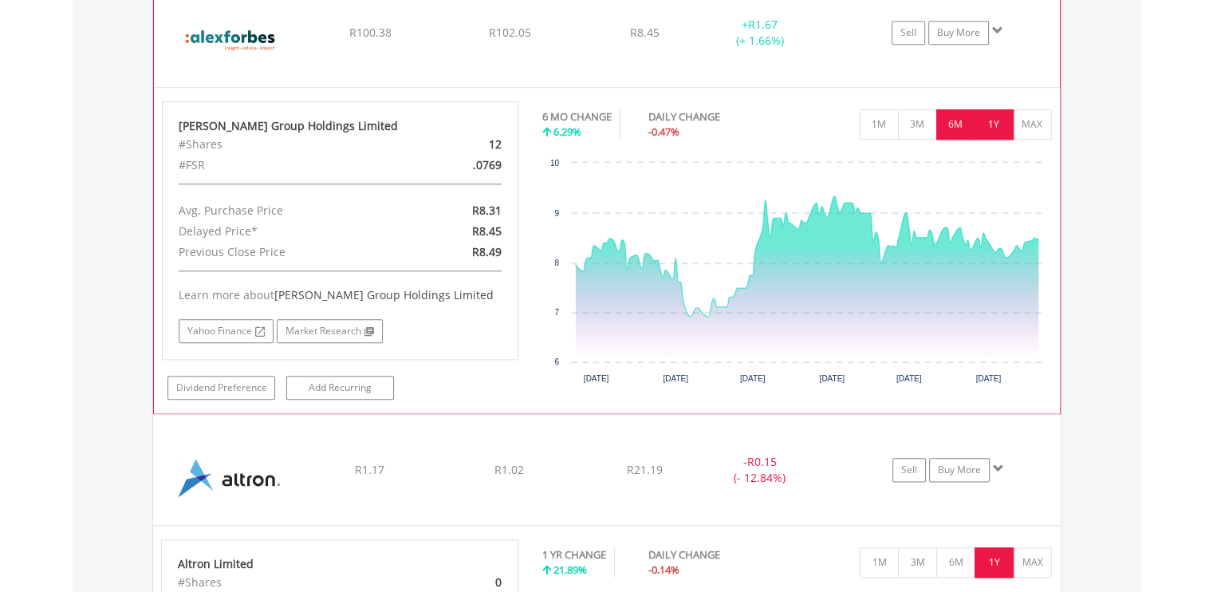
click at [1001, 125] on button "1Y" at bounding box center [993, 124] width 39 height 30
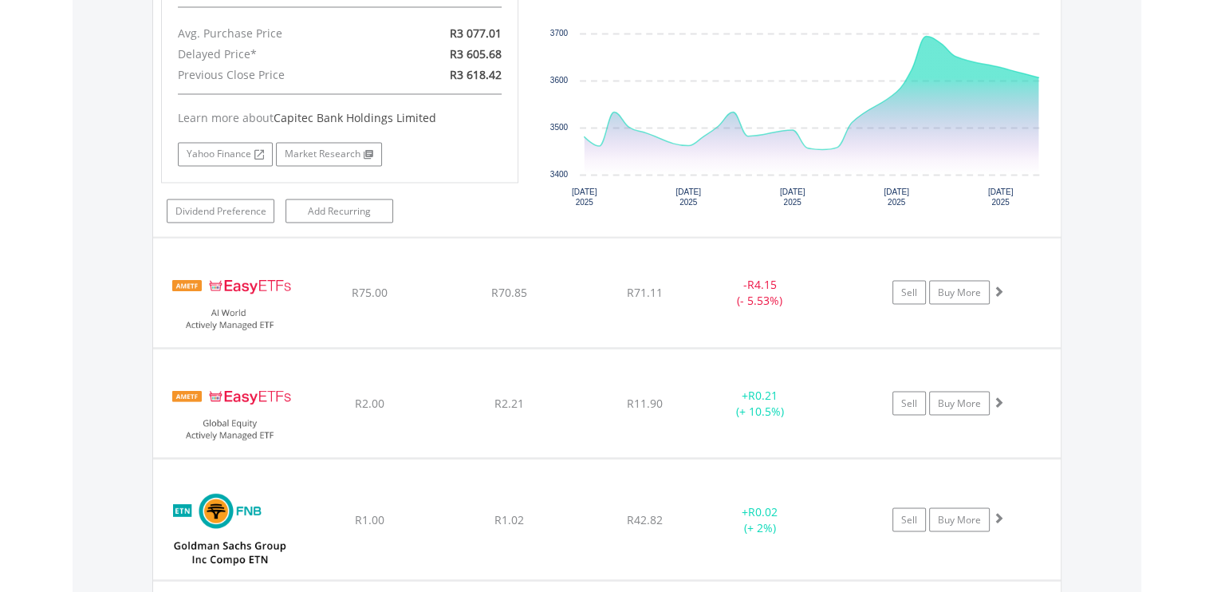
scroll to position [2852, 0]
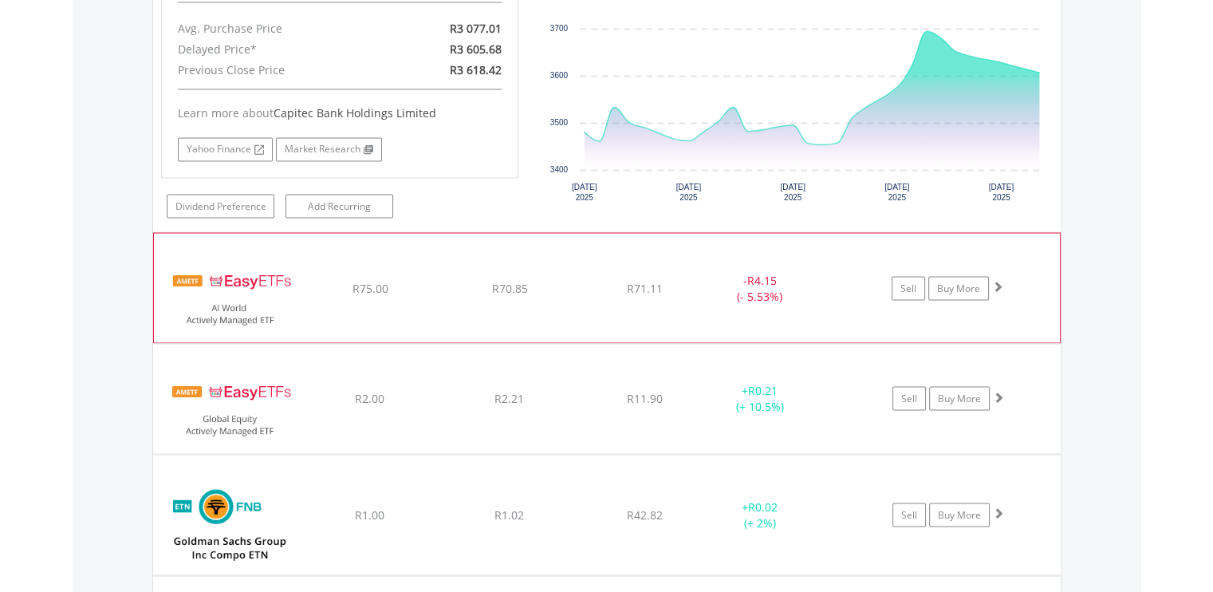
click at [997, 280] on span at bounding box center [997, 285] width 11 height 11
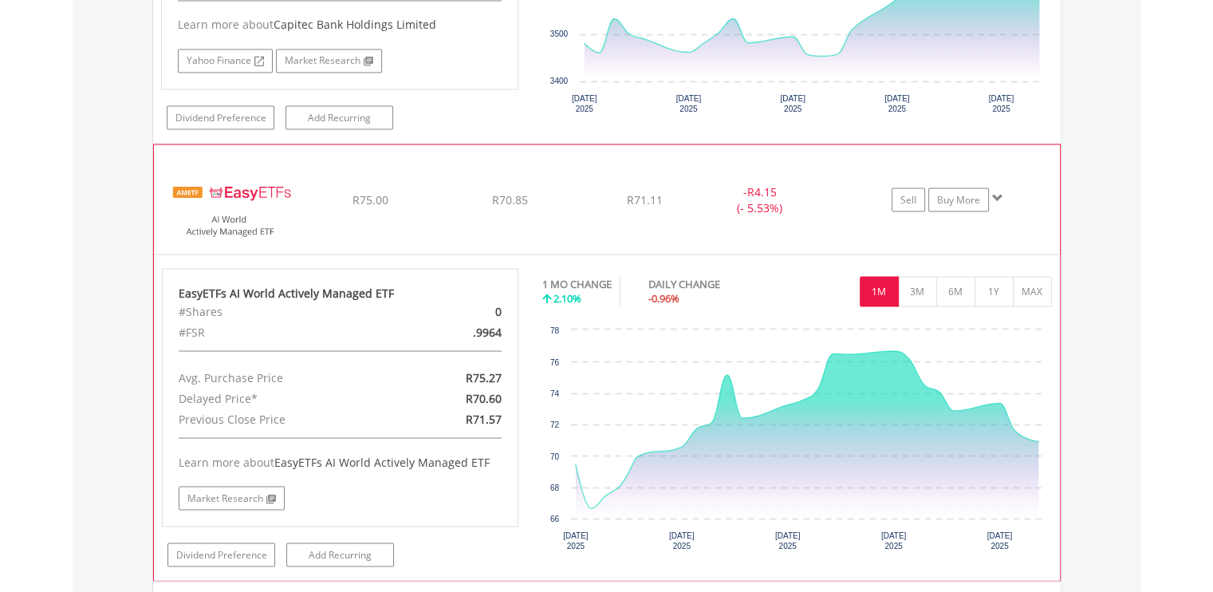
scroll to position [2942, 0]
click at [914, 187] on link "Sell" at bounding box center [907, 198] width 33 height 24
